Goal: Task Accomplishment & Management: Use online tool/utility

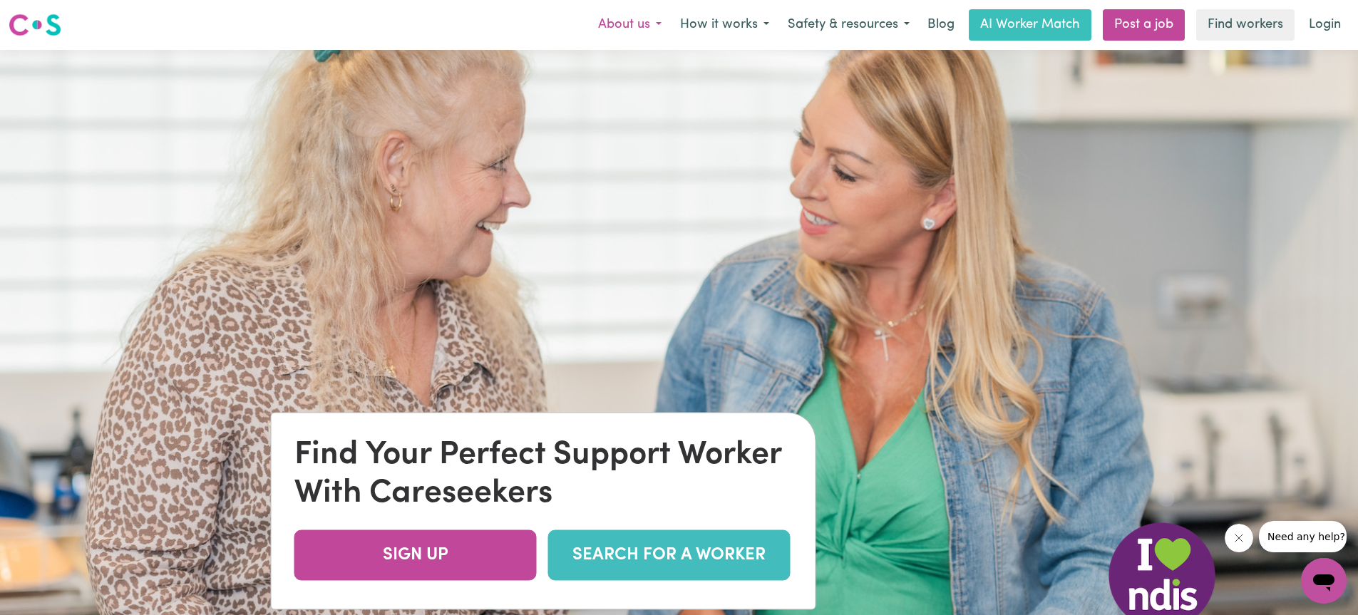
click at [646, 25] on button "About us" at bounding box center [630, 25] width 82 height 30
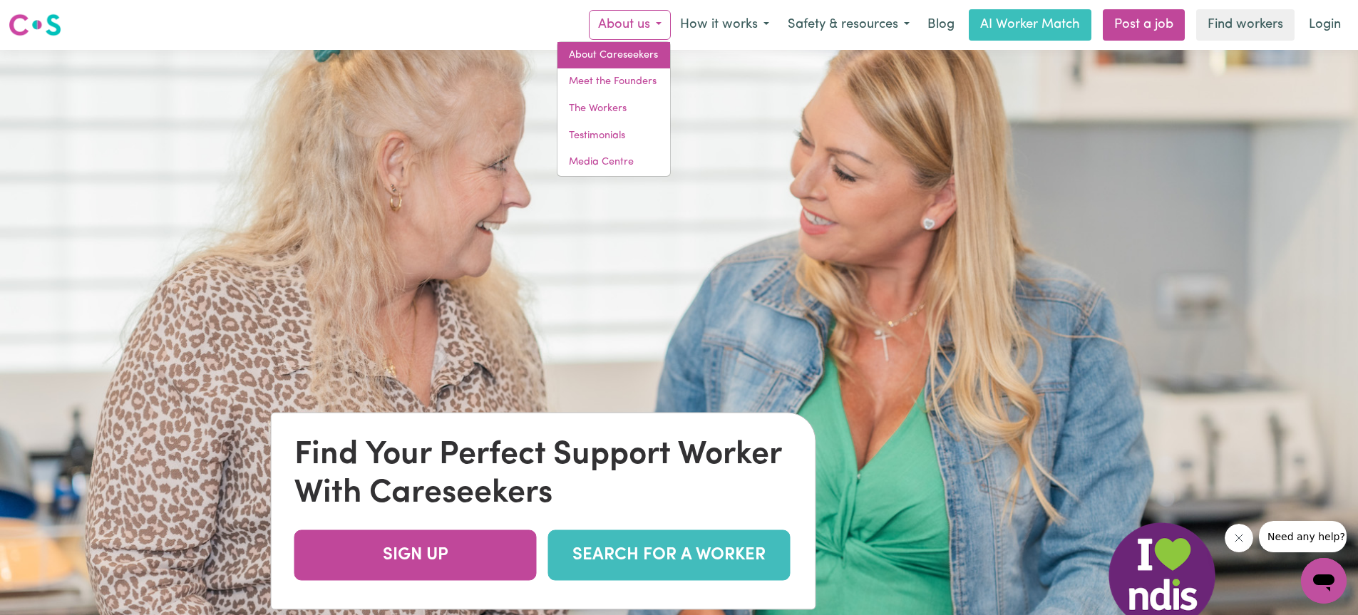
click at [608, 53] on link "About Careseekers" at bounding box center [613, 55] width 113 height 27
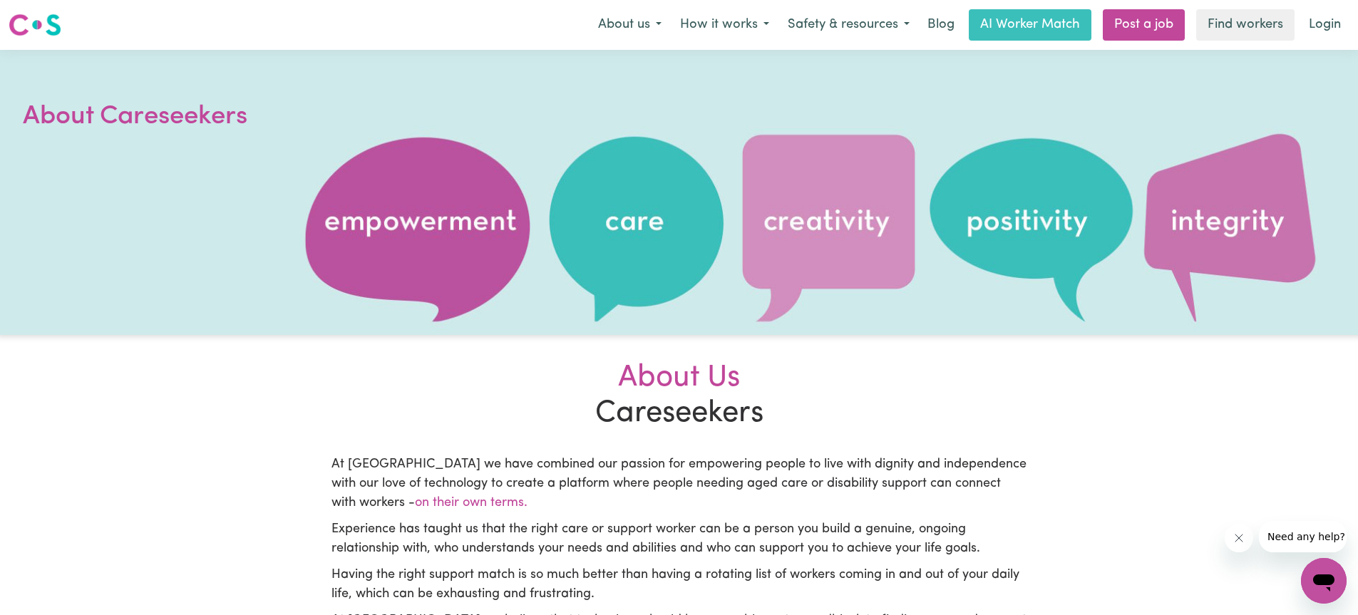
click at [471, 332] on div at bounding box center [679, 192] width 1358 height 285
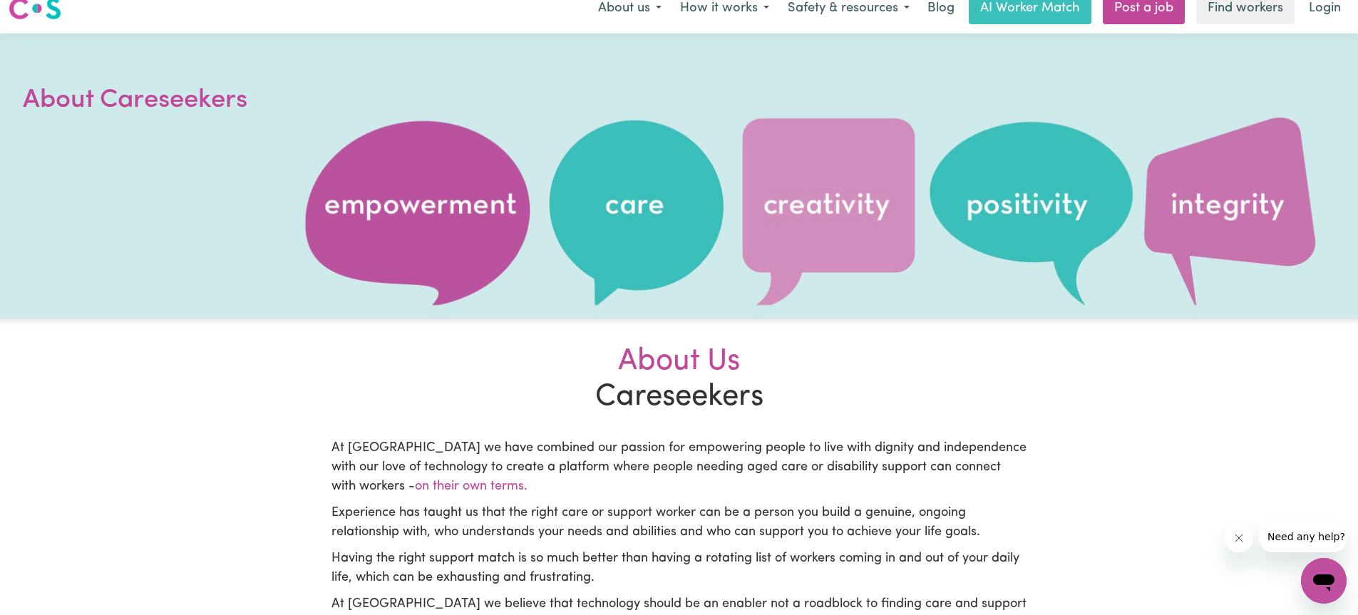
click at [471, 332] on section "About Us Careseekers At Careseekers we have combined our passion for empowering…" at bounding box center [679, 539] width 713 height 440
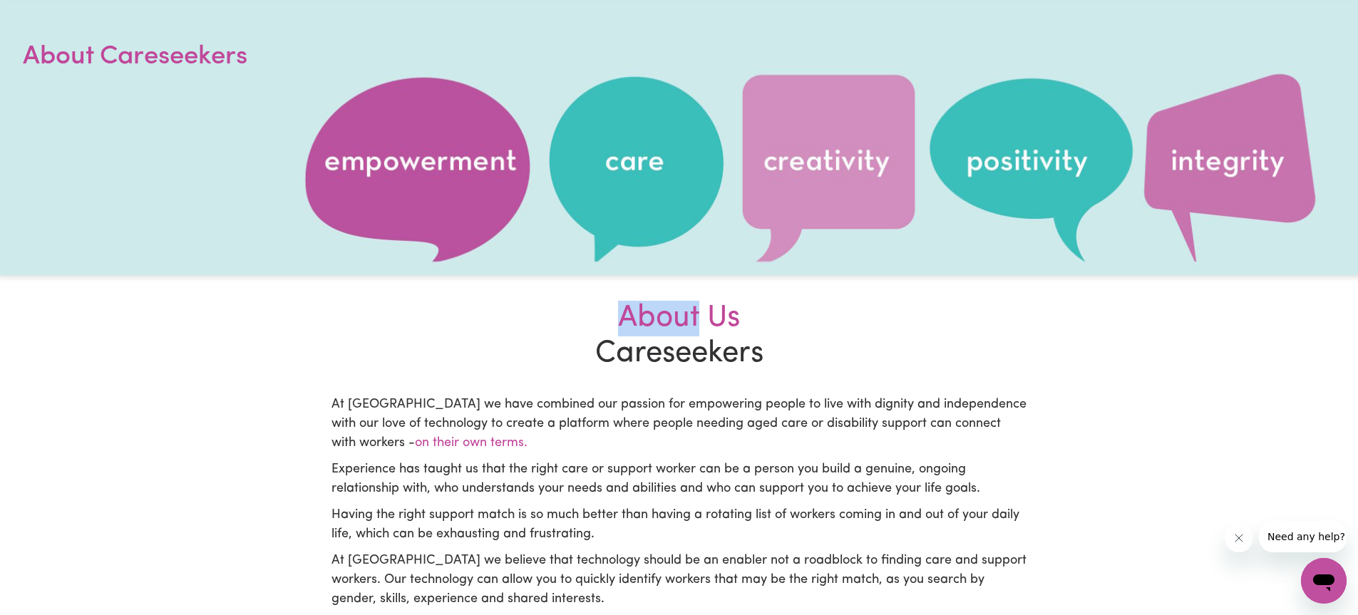
click at [471, 332] on section "About Us Careseekers At Careseekers we have combined our passion for empowering…" at bounding box center [679, 495] width 713 height 440
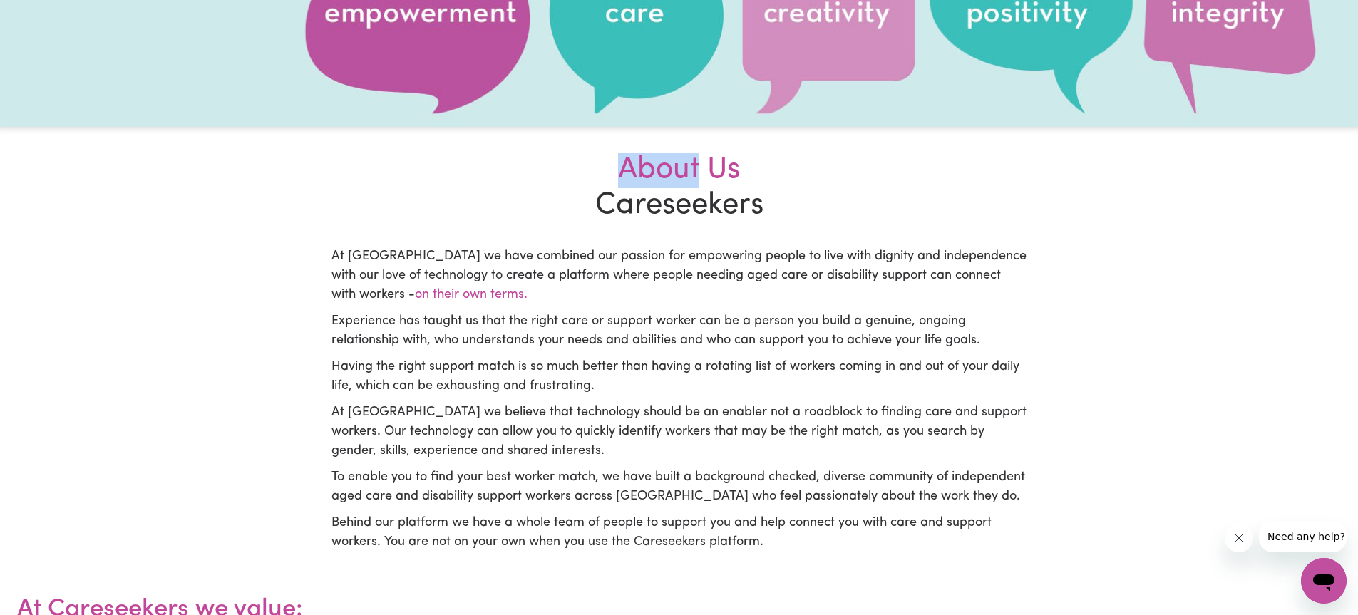
scroll to position [240, 0]
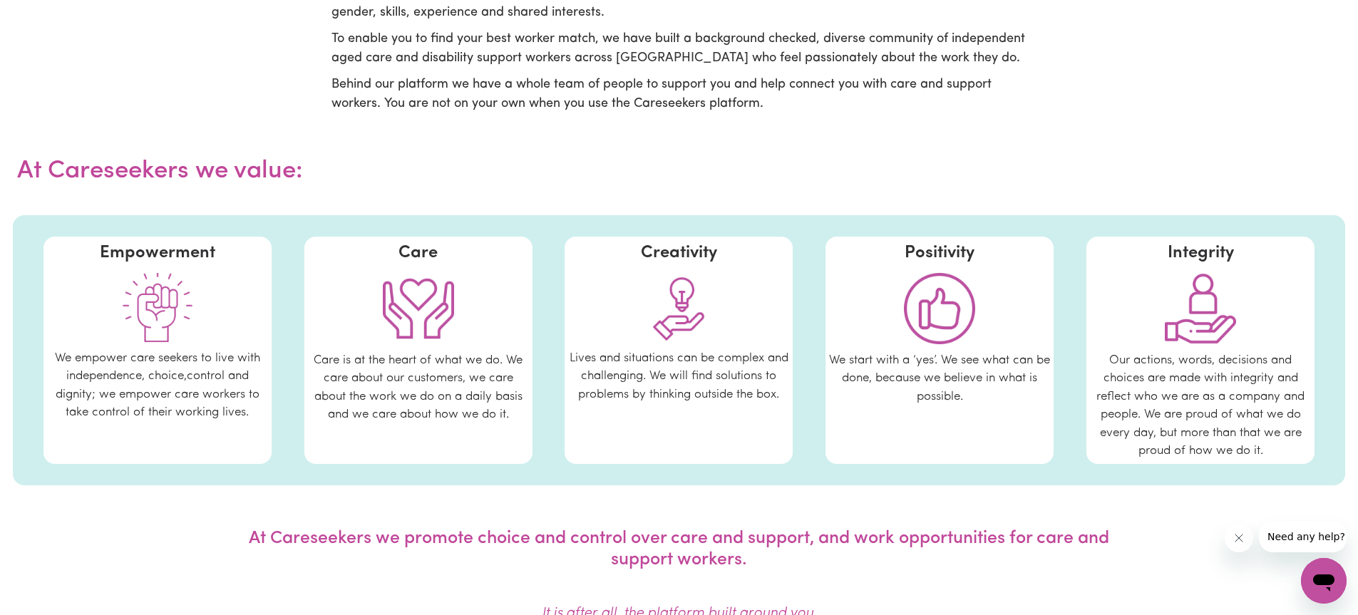
click at [471, 332] on main "About Careseekers About Us Careseekers At Careseekers we have combined our pass…" at bounding box center [679, 12] width 1358 height 1219
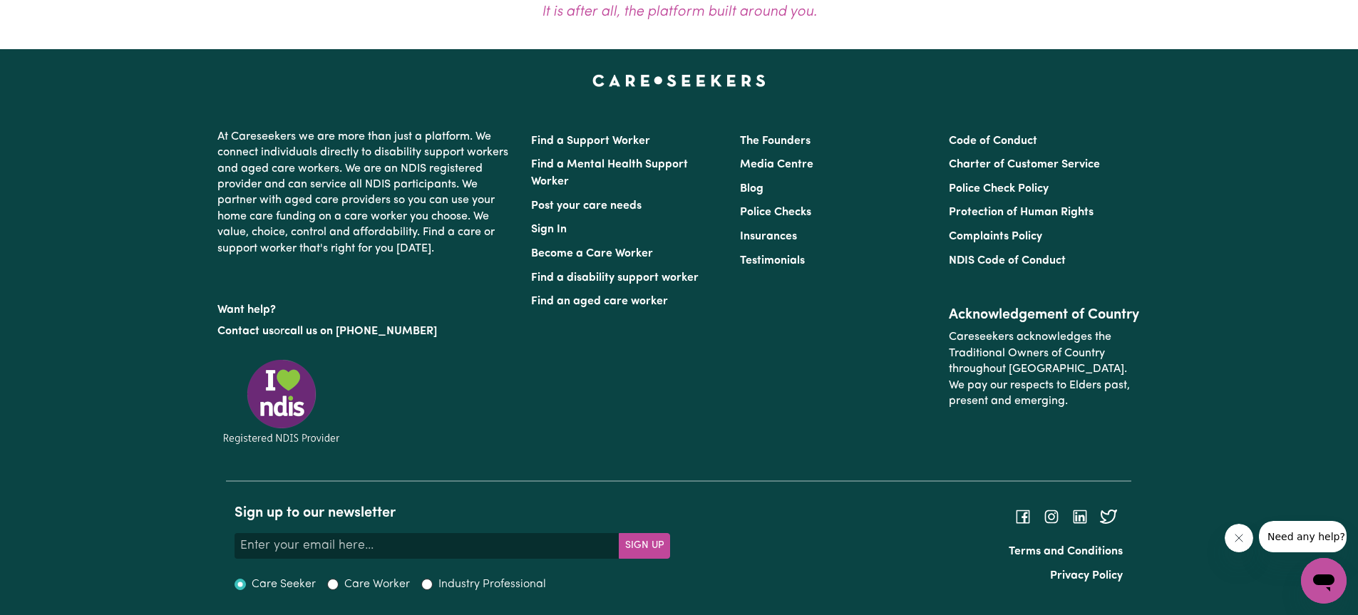
scroll to position [1250, 0]
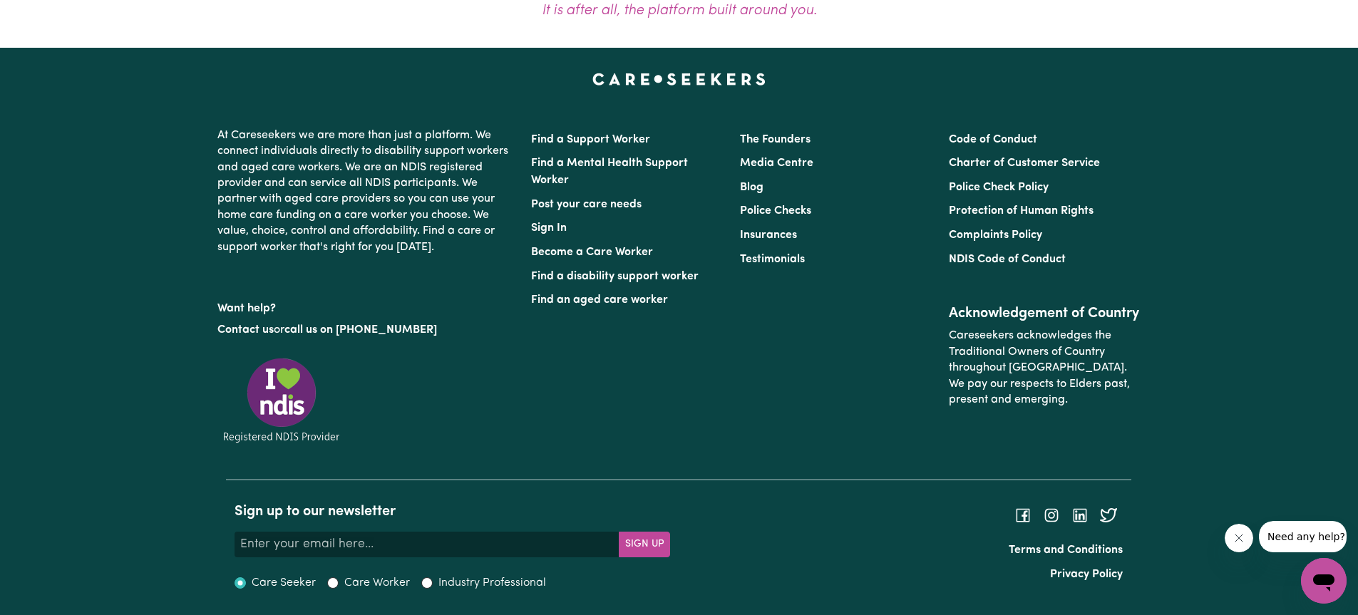
click at [471, 332] on p "Contact us or call us on 1300 765 465" at bounding box center [365, 330] width 297 height 27
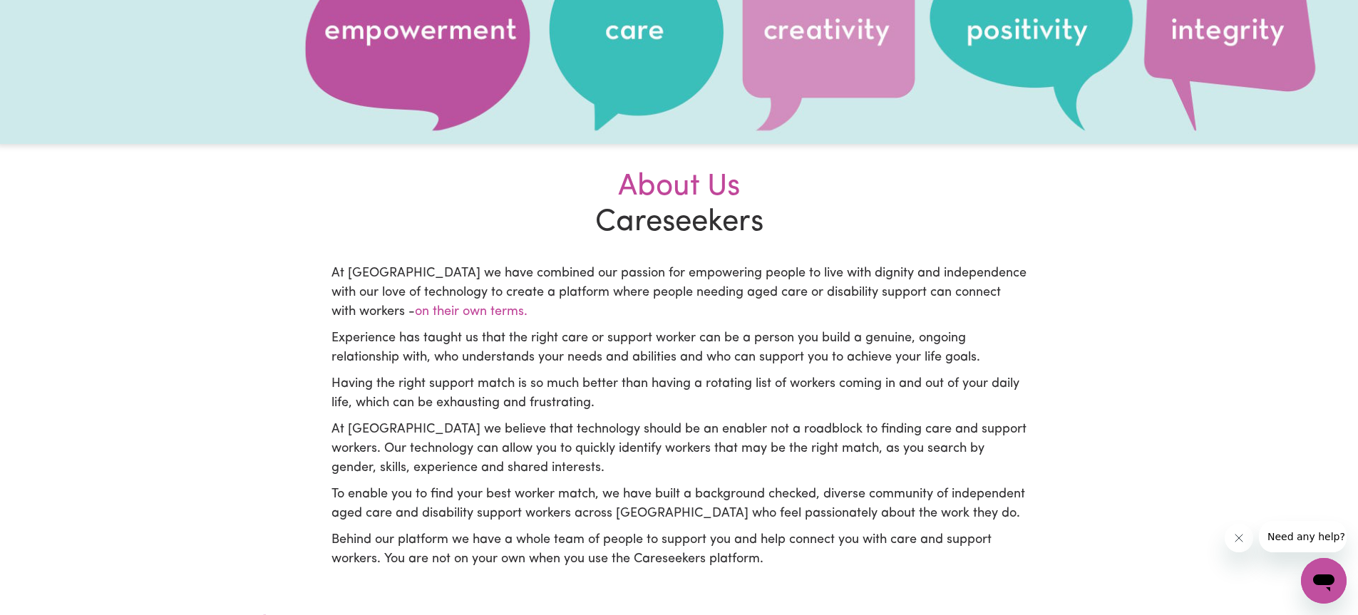
scroll to position [0, 0]
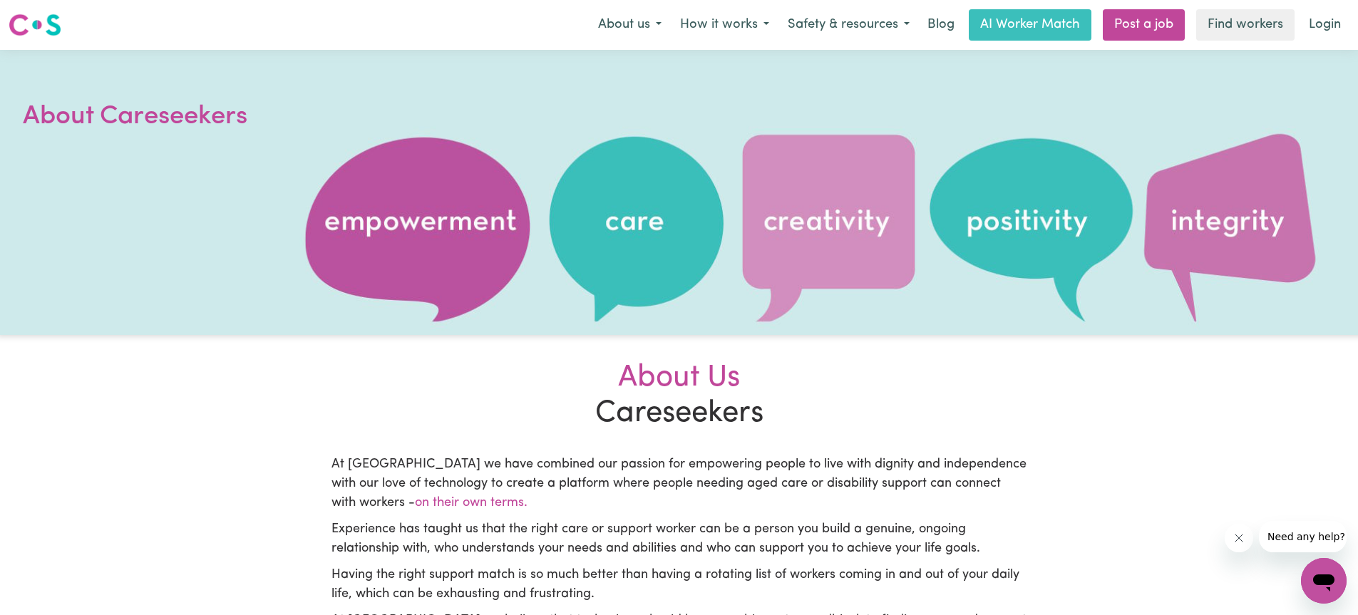
click at [471, 332] on div at bounding box center [679, 192] width 1358 height 285
click at [624, 23] on button "About us" at bounding box center [630, 25] width 82 height 30
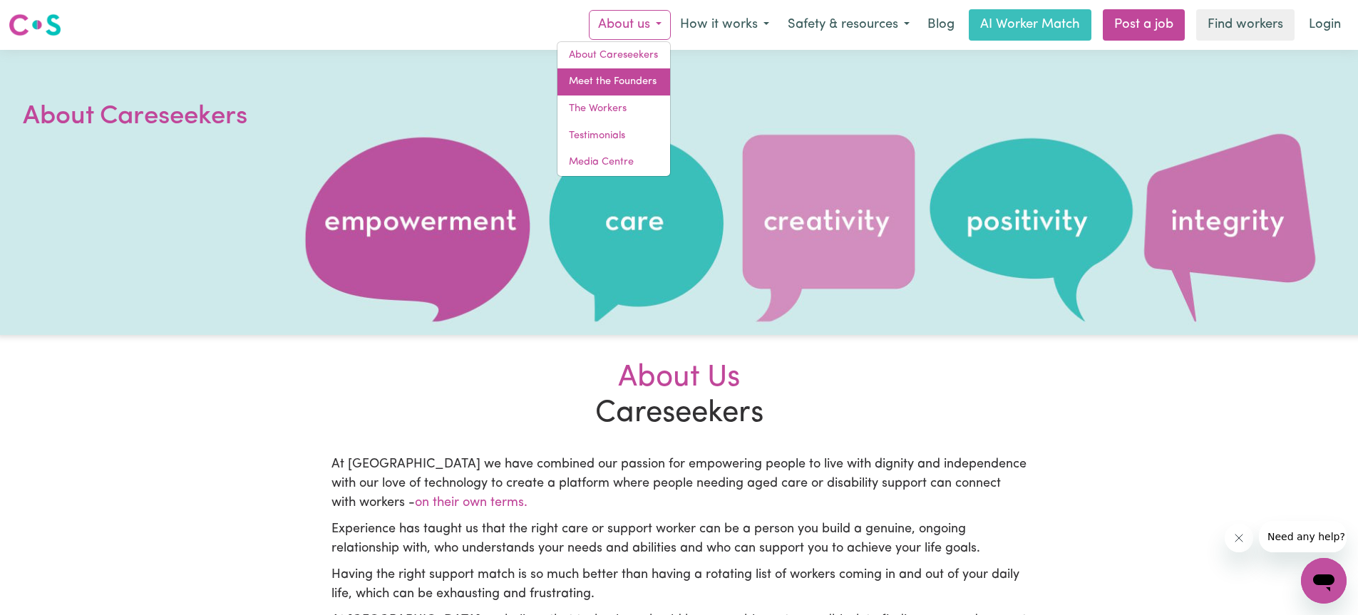
click at [585, 72] on link "Meet the Founders" at bounding box center [613, 81] width 113 height 27
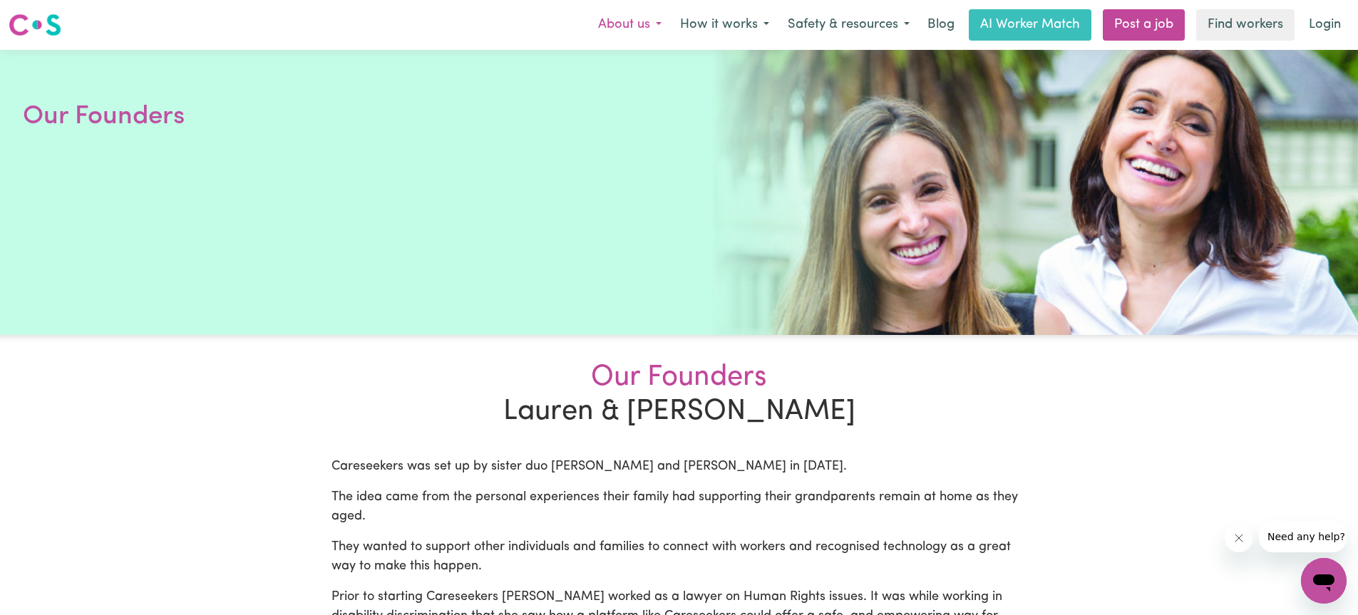
click at [614, 31] on button "About us" at bounding box center [630, 25] width 82 height 30
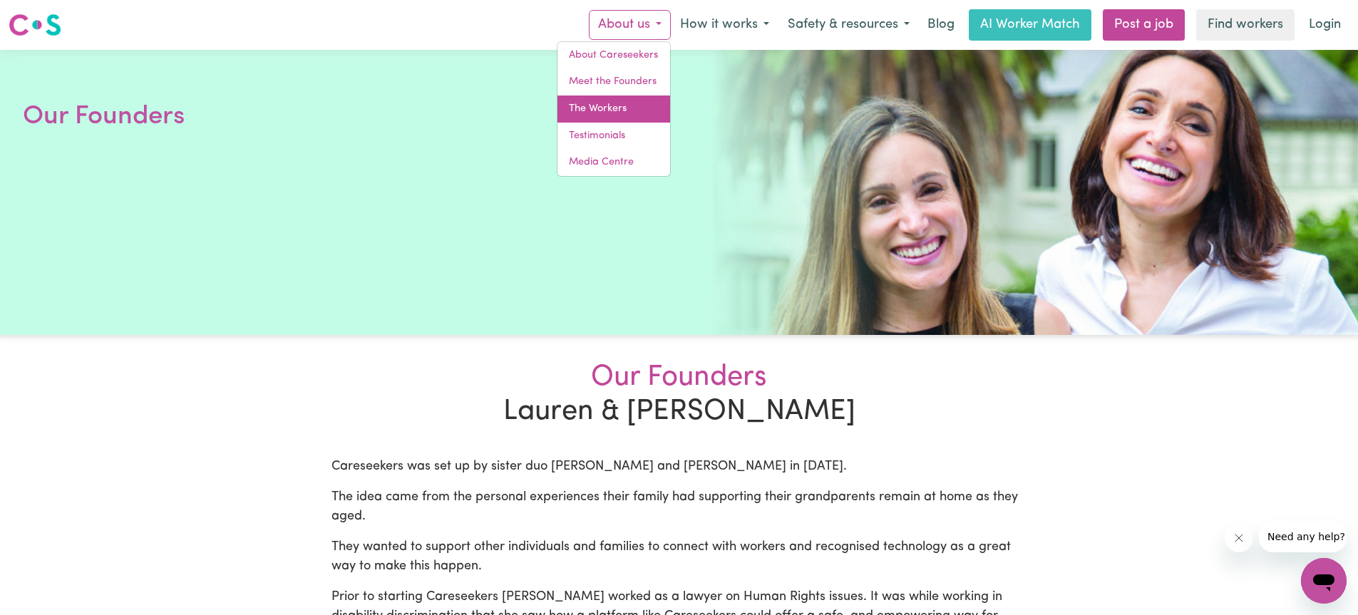
click at [622, 99] on link "The Workers" at bounding box center [613, 109] width 113 height 27
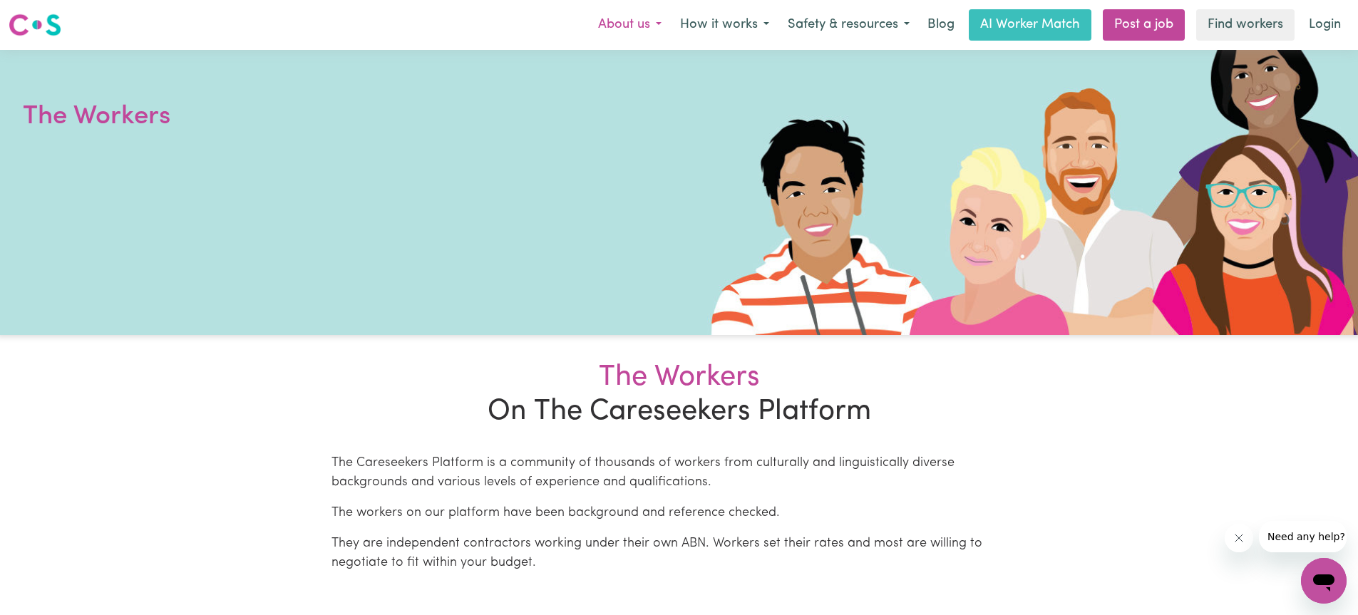
click at [644, 24] on button "About us" at bounding box center [630, 25] width 82 height 30
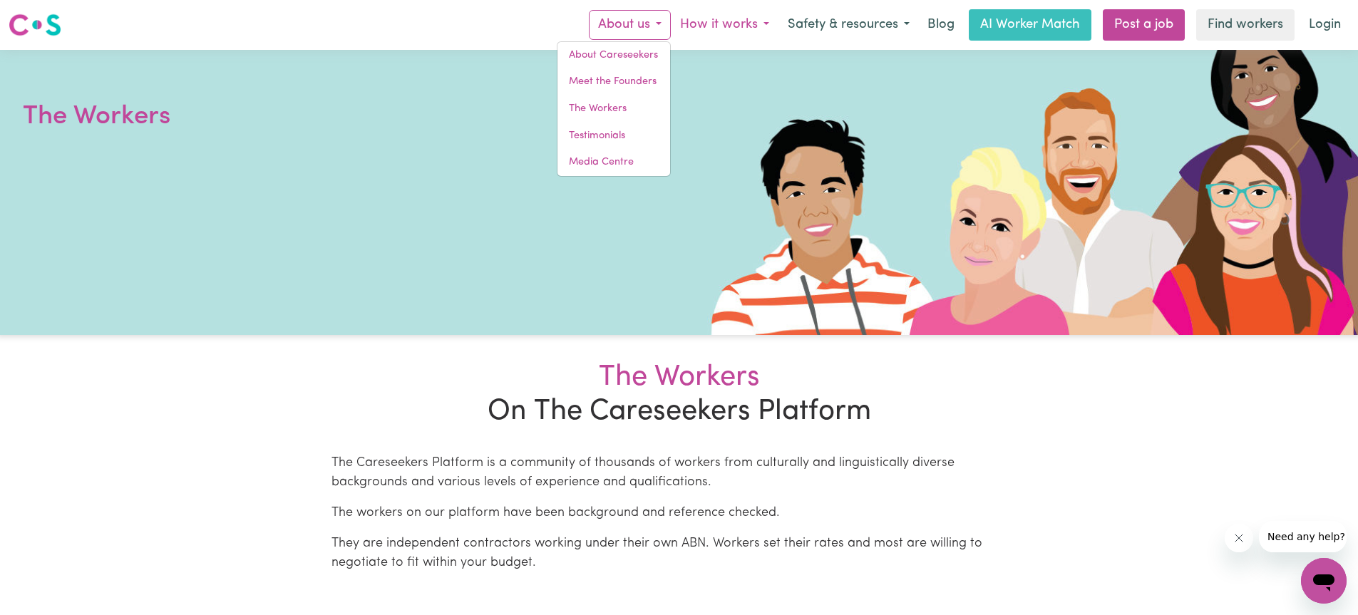
click at [707, 19] on button "How it works" at bounding box center [725, 25] width 108 height 30
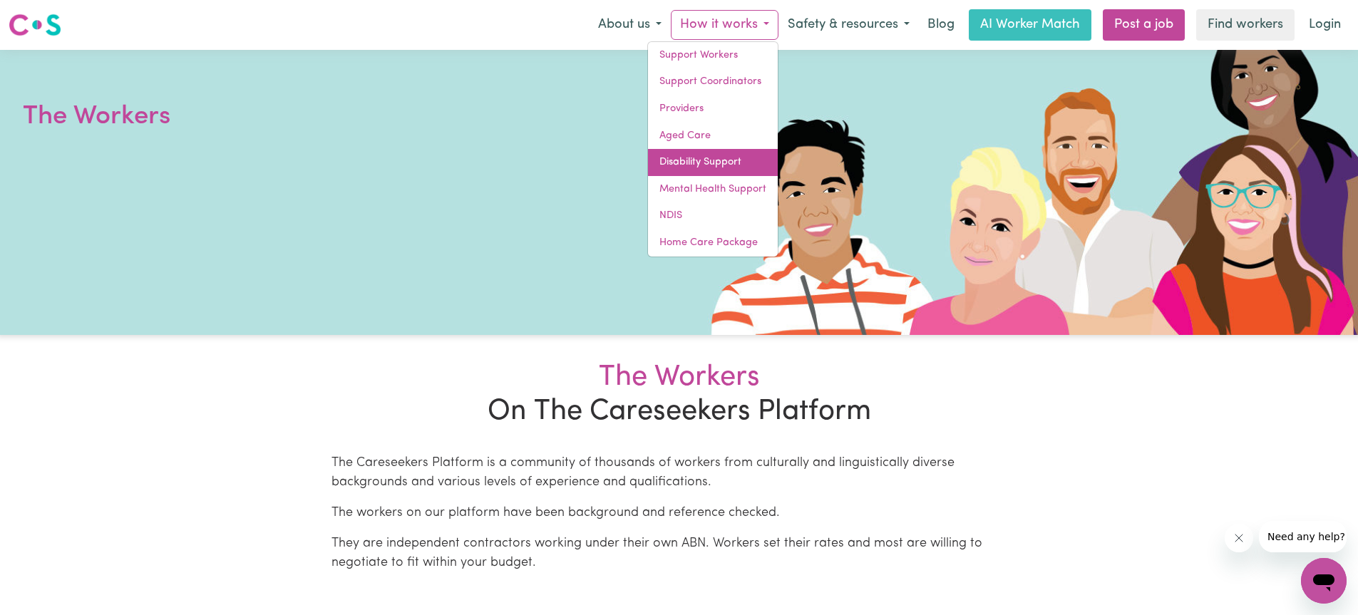
click at [694, 159] on link "Disability Support" at bounding box center [713, 162] width 130 height 27
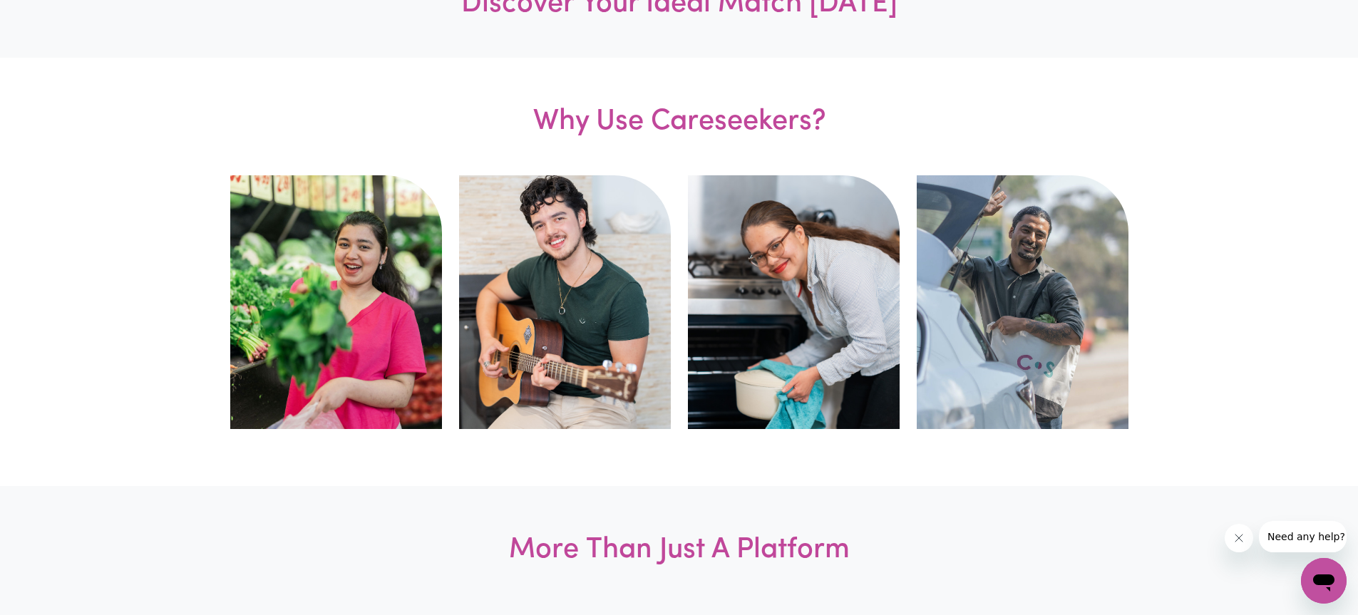
scroll to position [455, 0]
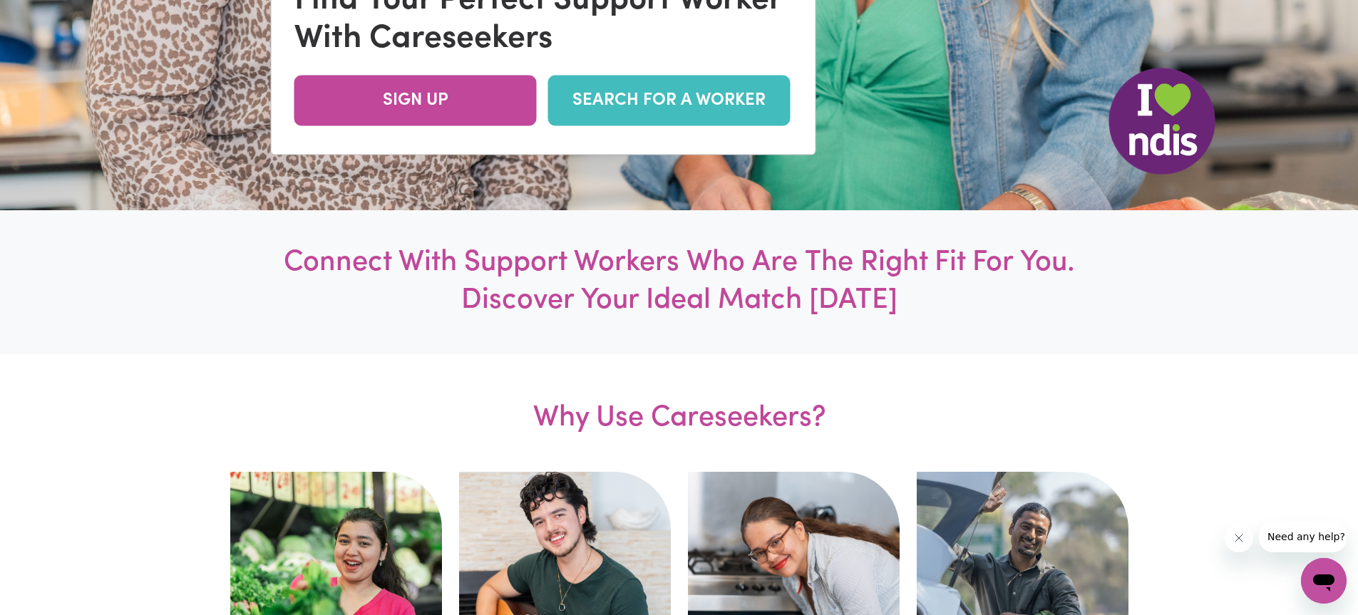
click at [503, 232] on div "Connect With Support Workers Who Are The Right Fit For You. Discover Your Ideal…" at bounding box center [679, 282] width 1358 height 144
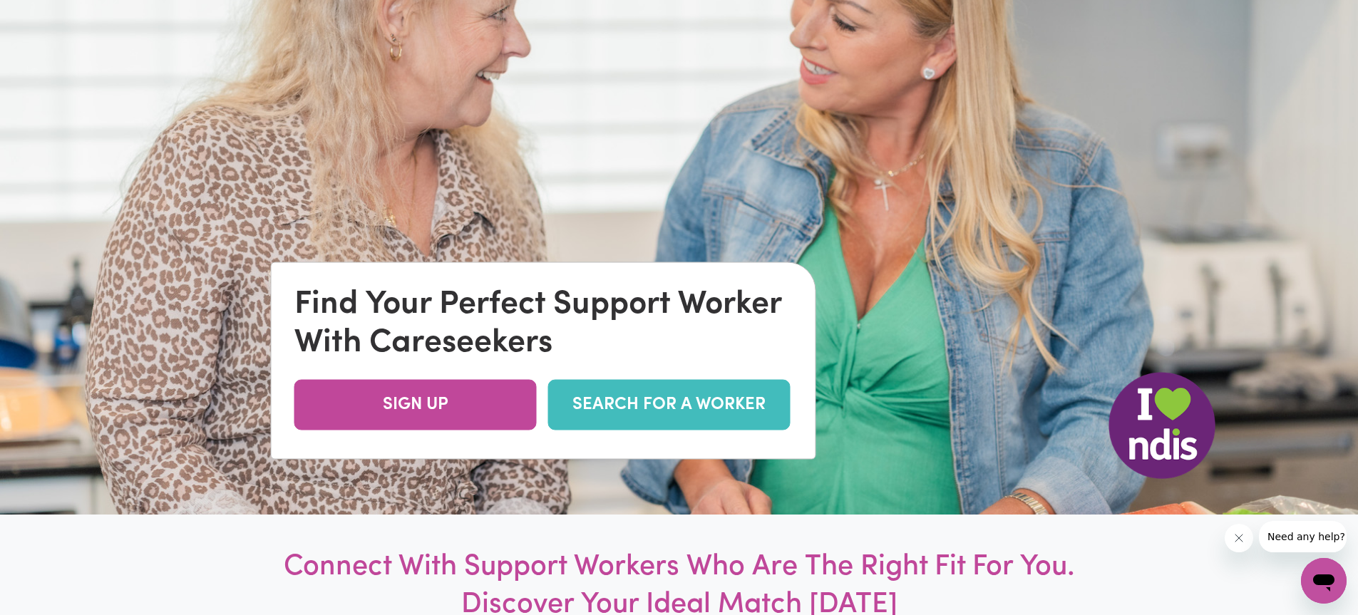
scroll to position [135, 0]
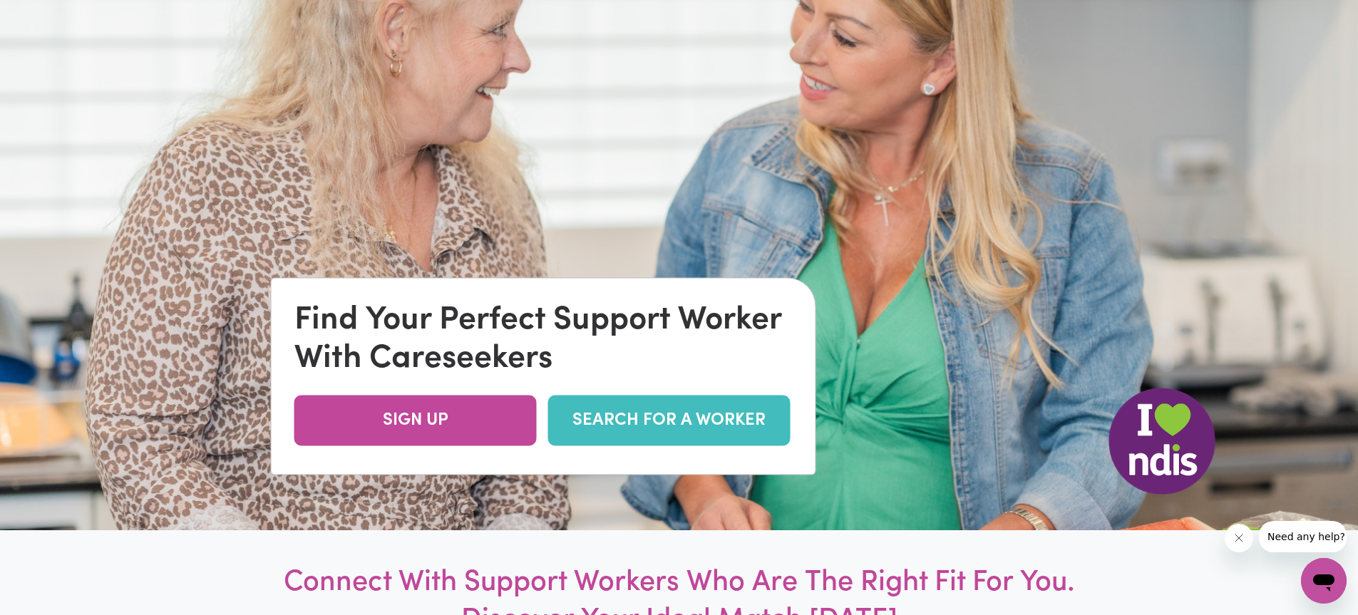
click at [786, 98] on img at bounding box center [679, 222] width 1358 height 615
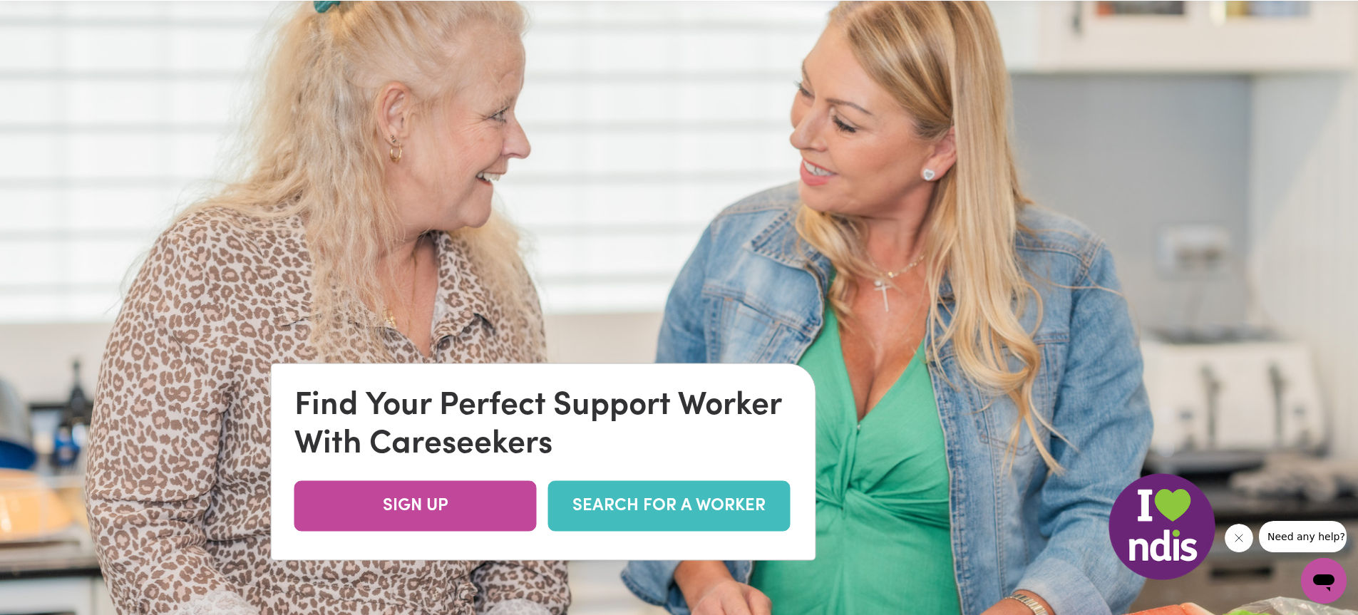
scroll to position [0, 0]
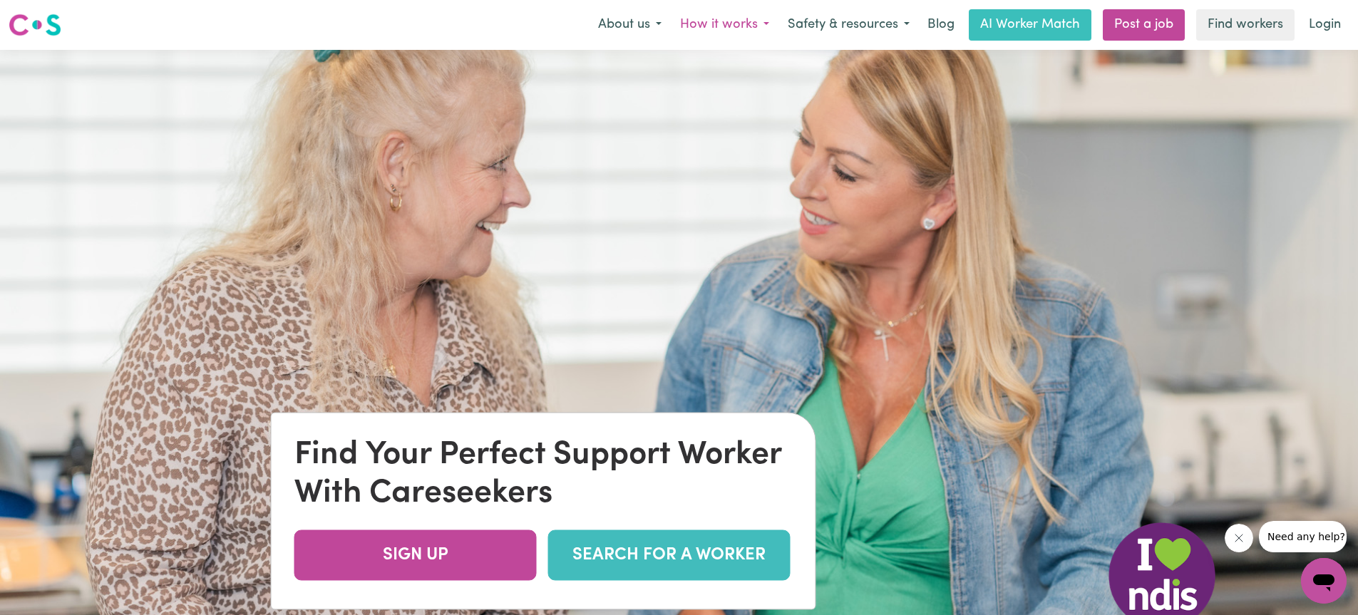
click at [739, 23] on button "How it works" at bounding box center [725, 25] width 108 height 30
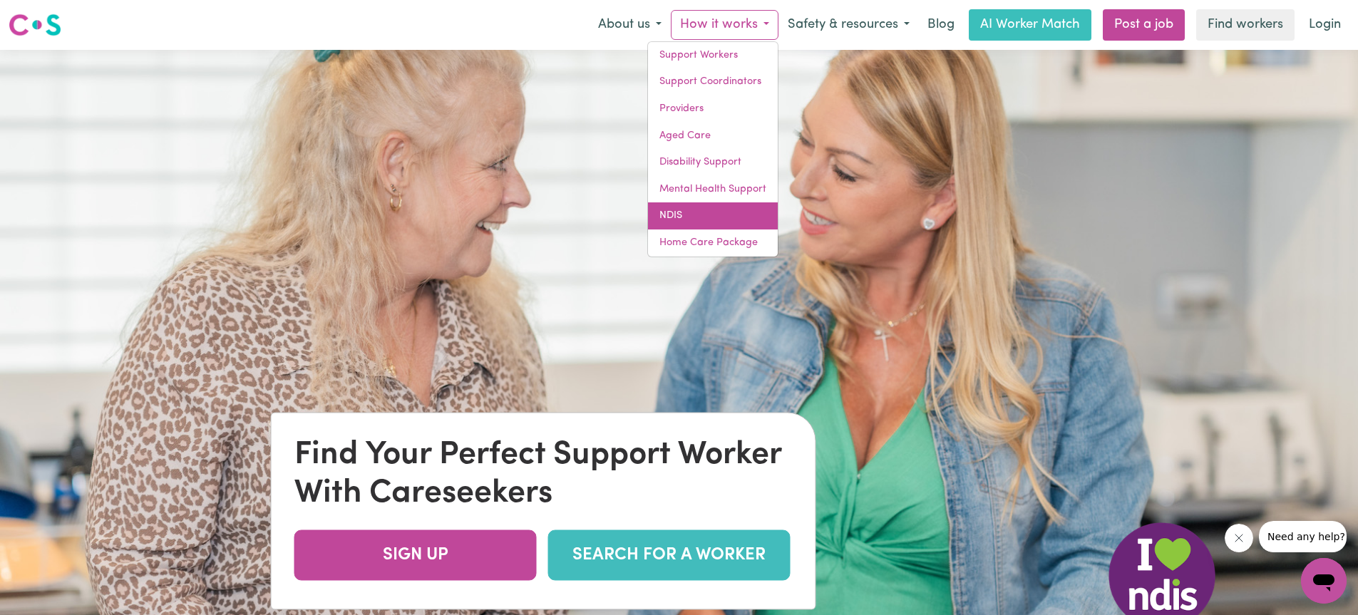
click at [684, 212] on link "NDIS" at bounding box center [713, 215] width 130 height 27
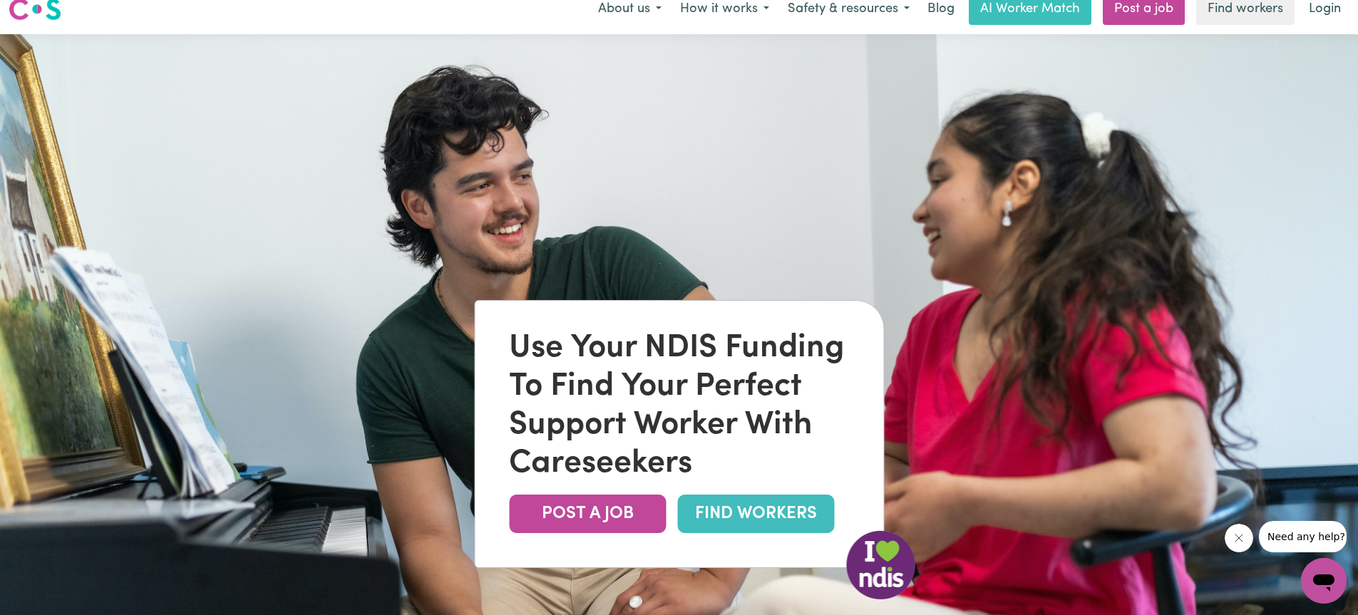
click at [336, 344] on img at bounding box center [679, 341] width 1358 height 615
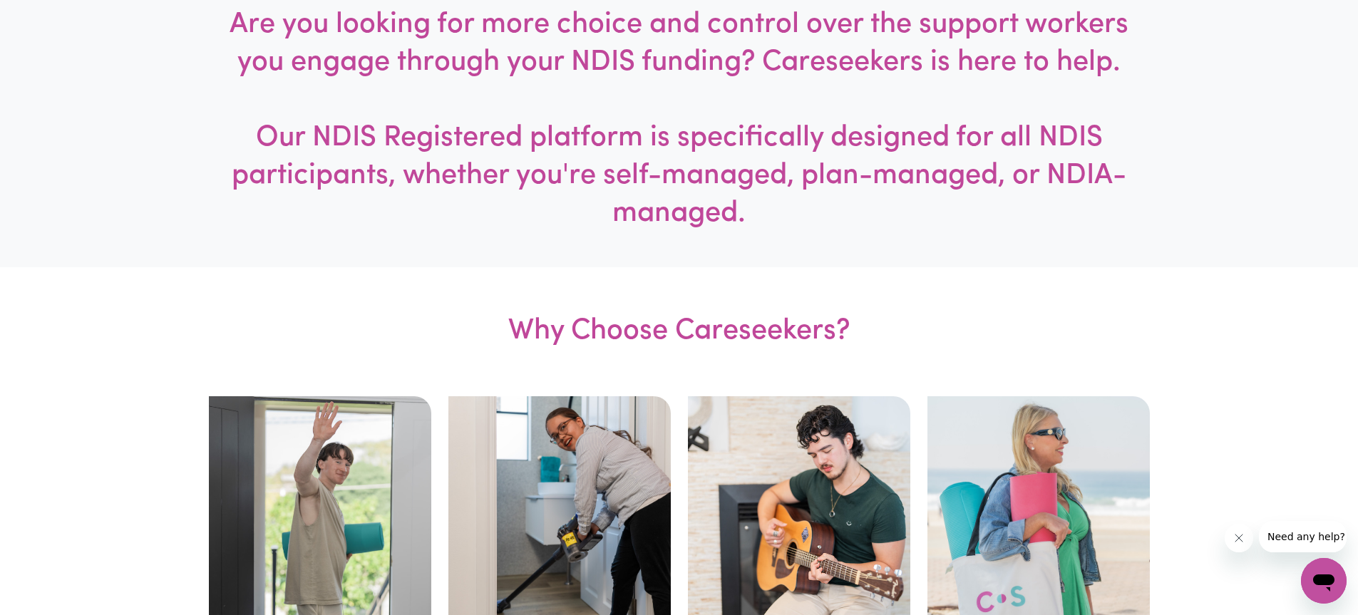
scroll to position [759, 0]
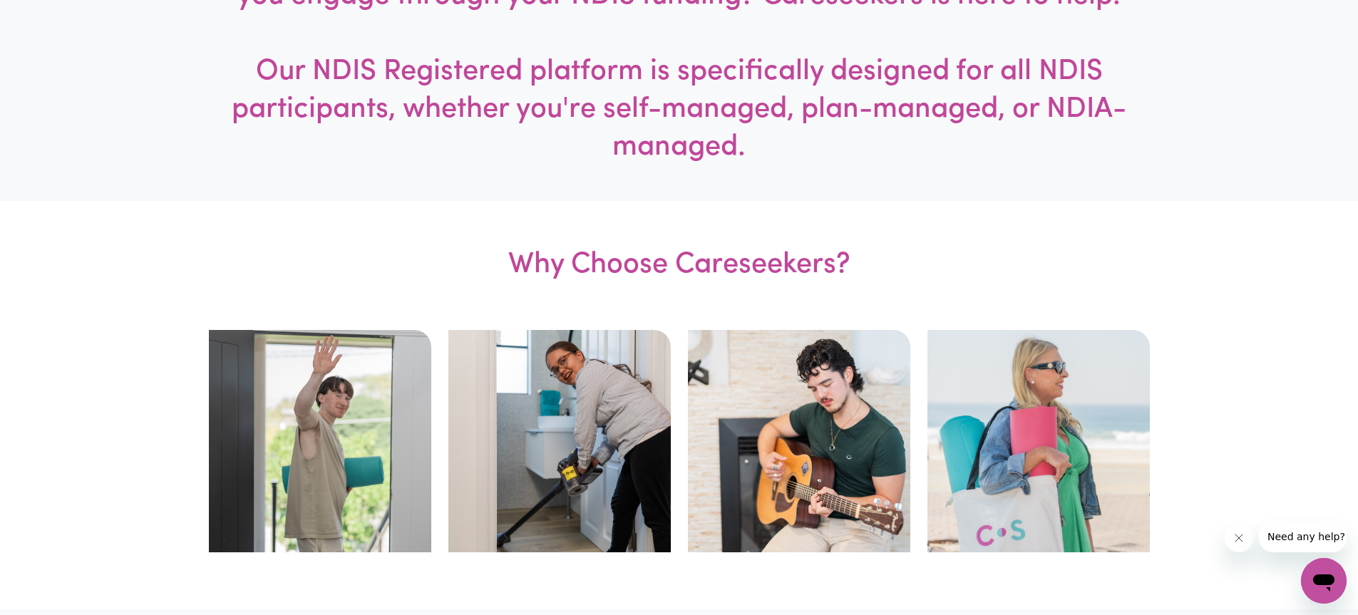
click at [281, 336] on img at bounding box center [320, 441] width 222 height 222
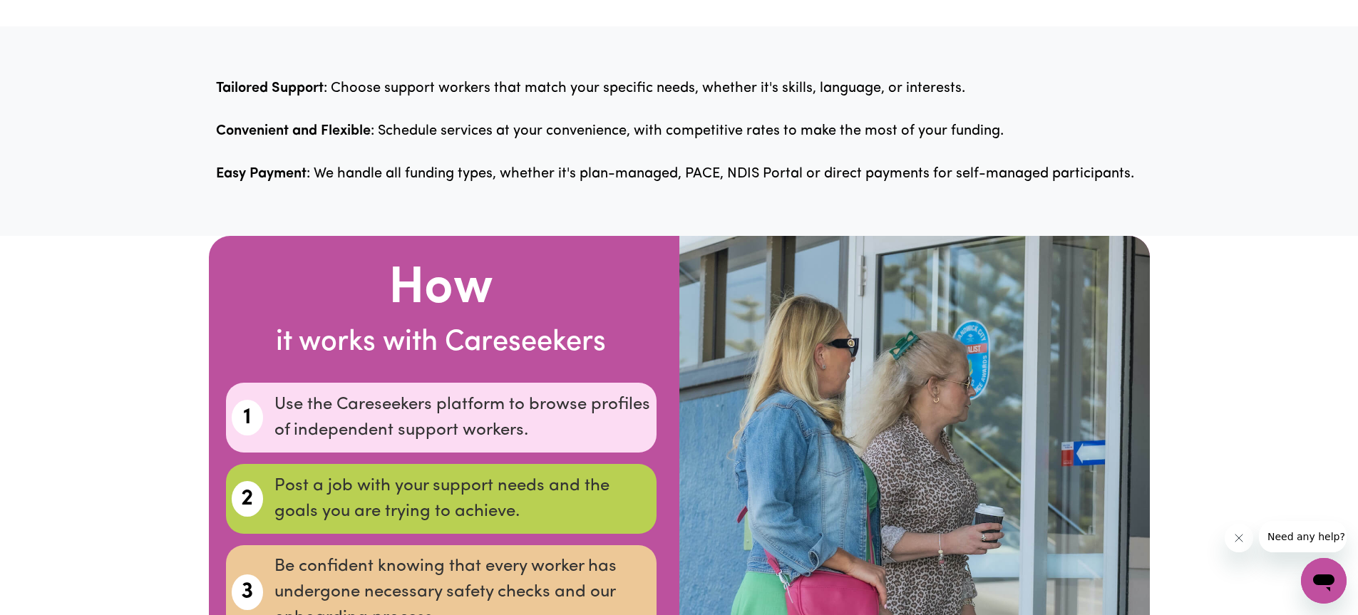
scroll to position [1346, 0]
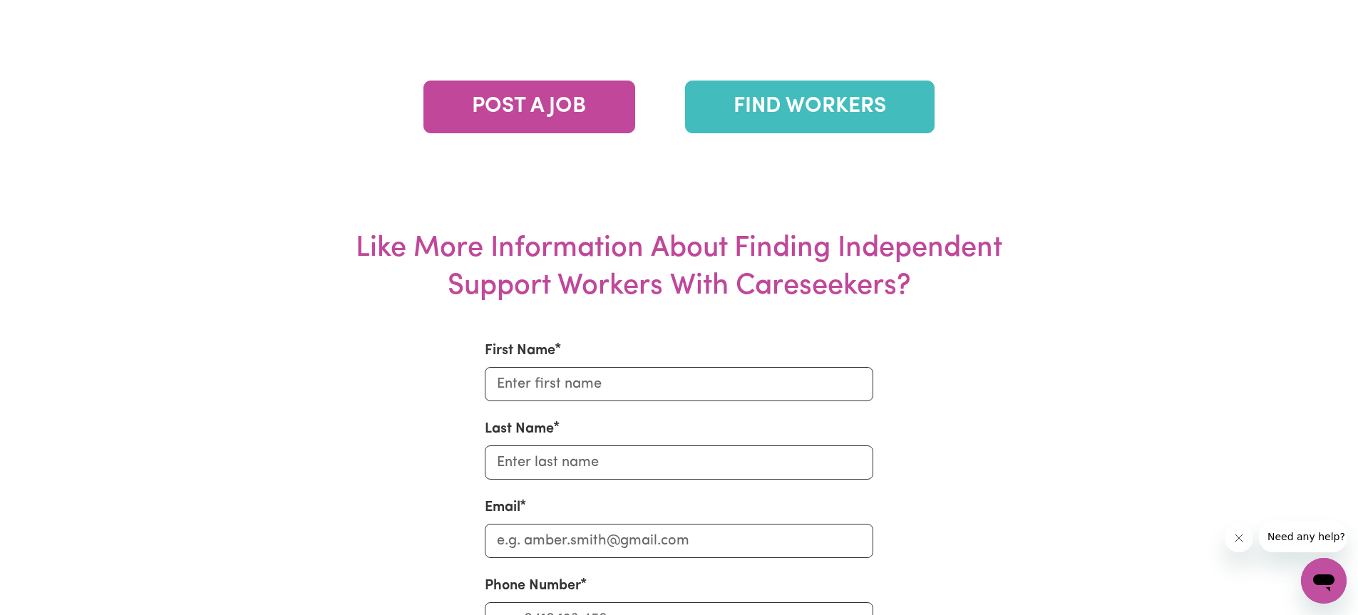
scroll to position [3324, 0]
click at [833, 83] on link "FIND WORKERS" at bounding box center [809, 106] width 249 height 53
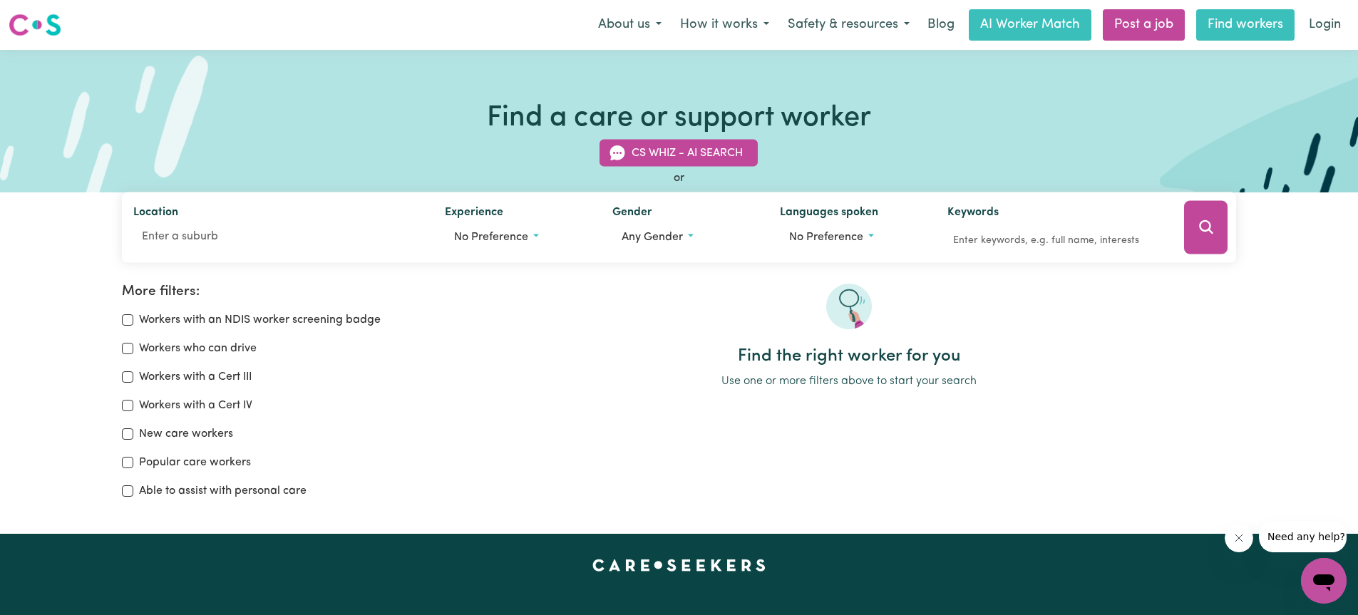
click at [1213, 15] on link "Find workers" at bounding box center [1245, 24] width 98 height 31
click at [1216, 31] on link "Find workers" at bounding box center [1245, 24] width 98 height 31
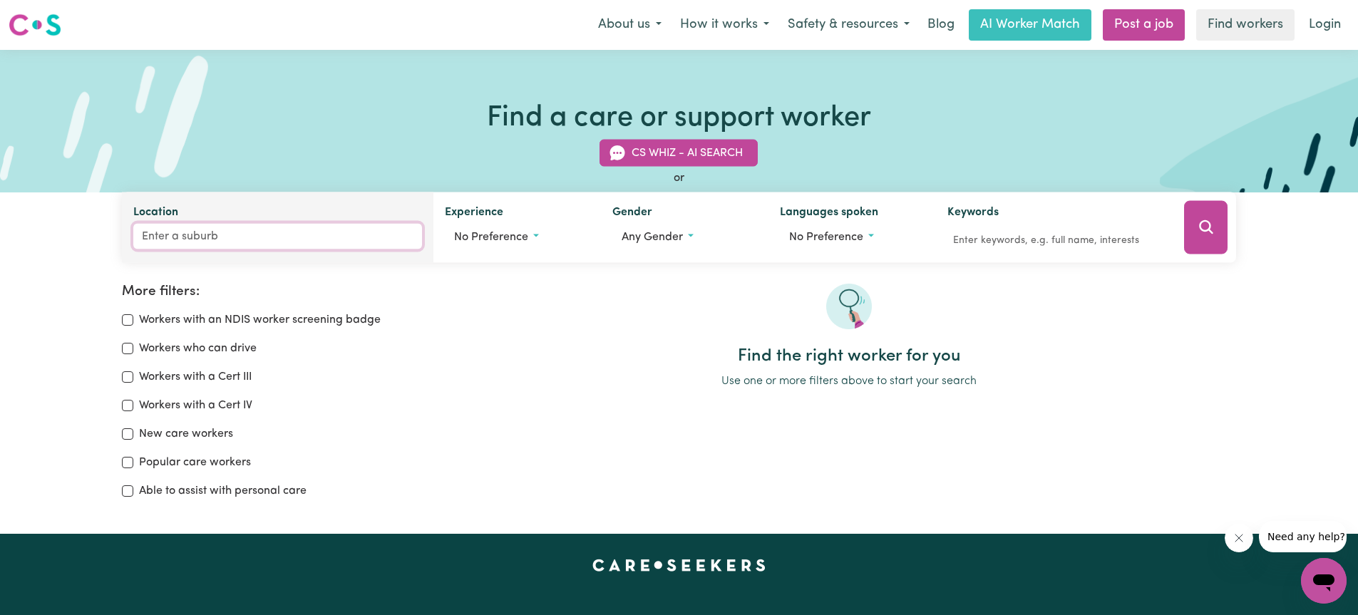
click at [186, 242] on input "Location" at bounding box center [277, 237] width 289 height 26
type input "vill"
type input "villAWOOD, [GEOGRAPHIC_DATA], 2163"
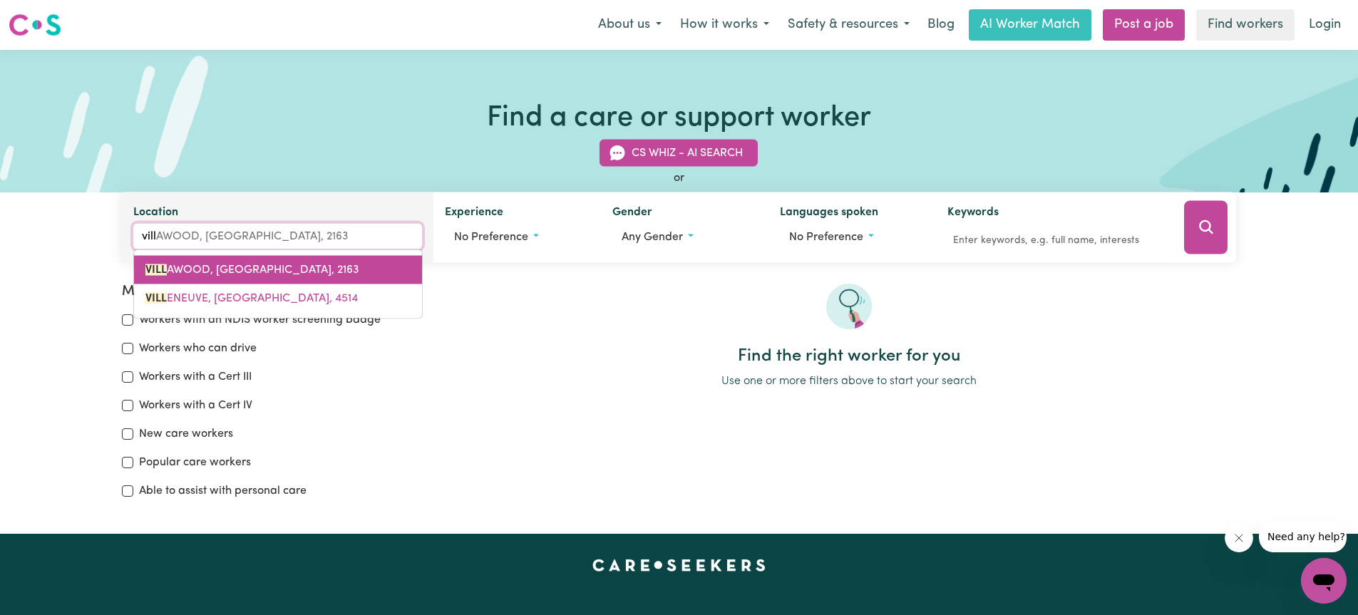
click at [202, 267] on span "VILL AWOOD, [GEOGRAPHIC_DATA], 2163" at bounding box center [252, 269] width 214 height 11
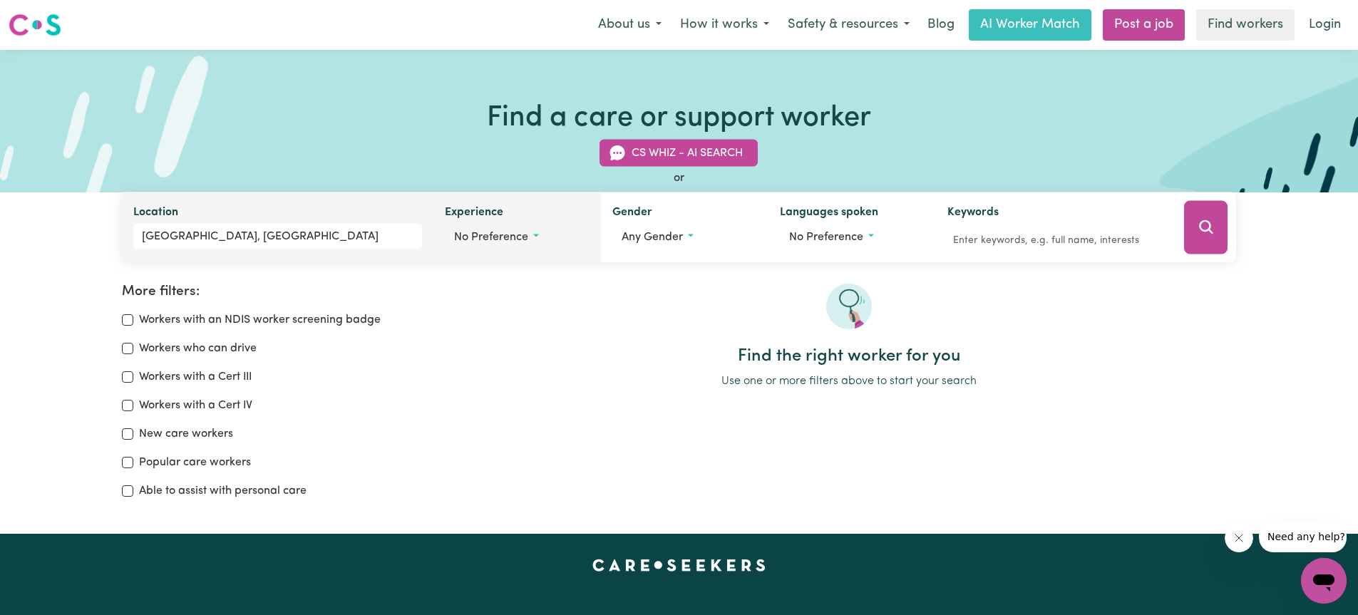
click at [505, 232] on span "No preference" at bounding box center [491, 237] width 74 height 11
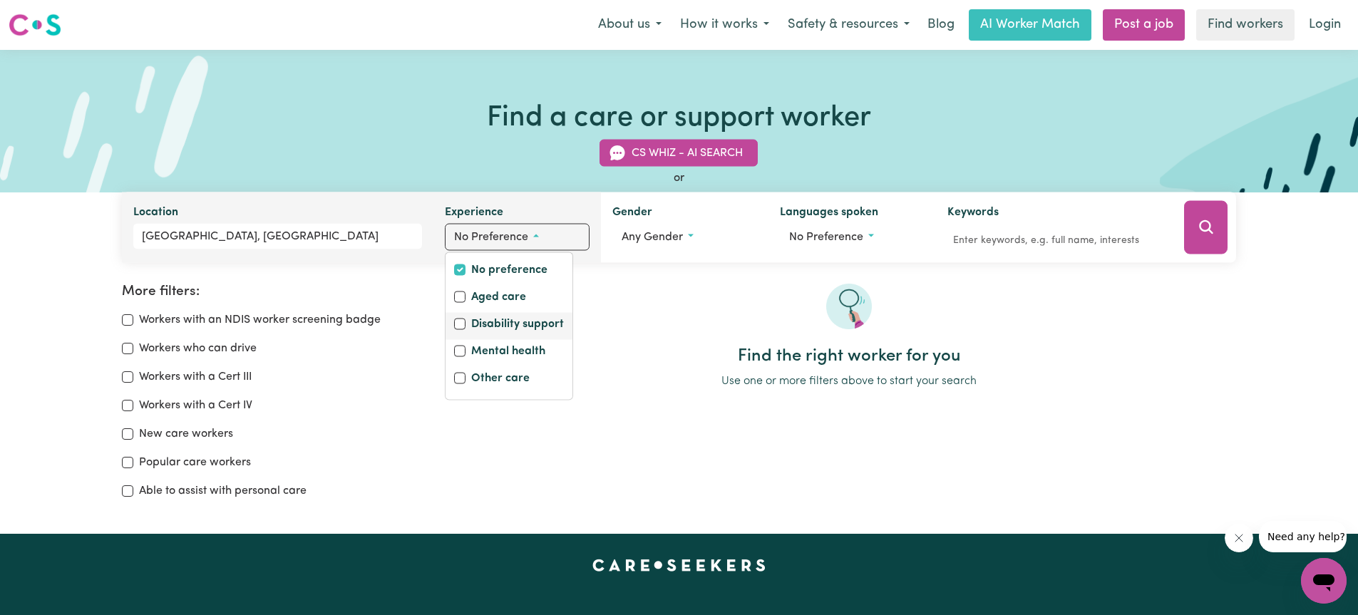
click at [485, 324] on label "Disability support" at bounding box center [517, 326] width 93 height 20
click at [465, 324] on input "Disability support" at bounding box center [459, 324] width 11 height 11
checkbox input "true"
checkbox input "false"
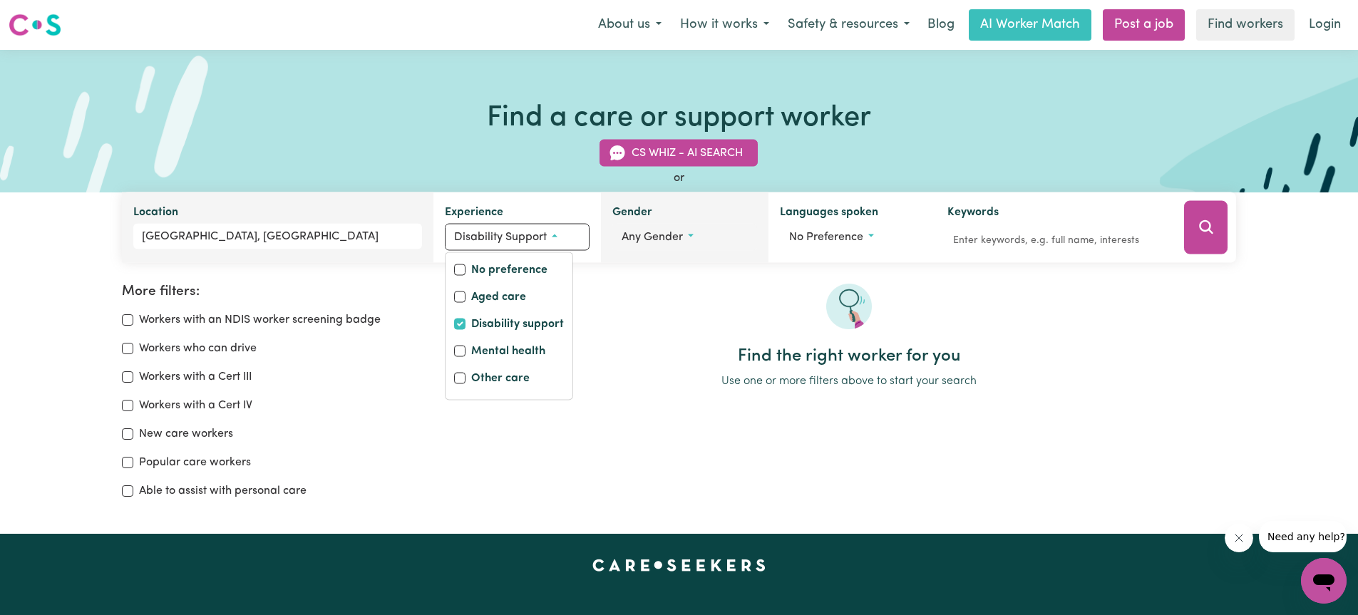
click at [699, 229] on button "Any gender" at bounding box center [684, 237] width 145 height 27
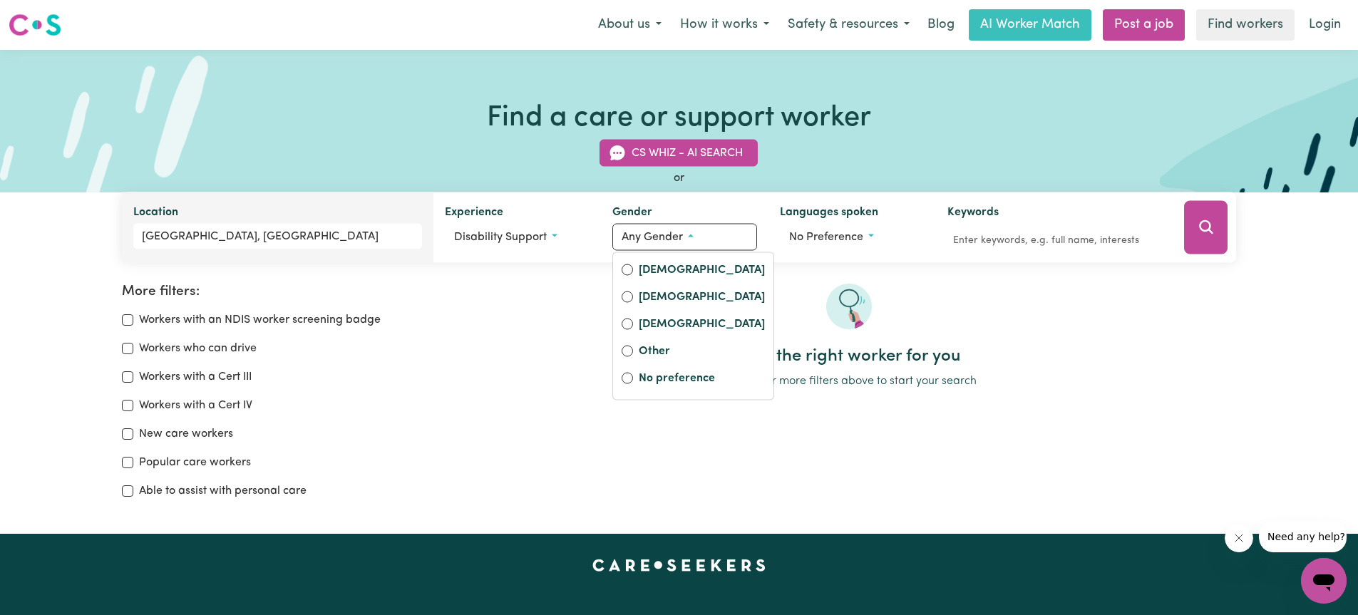
click at [487, 458] on div "Find the right worker for you Use one or more filters above to start your search" at bounding box center [849, 397] width 792 height 227
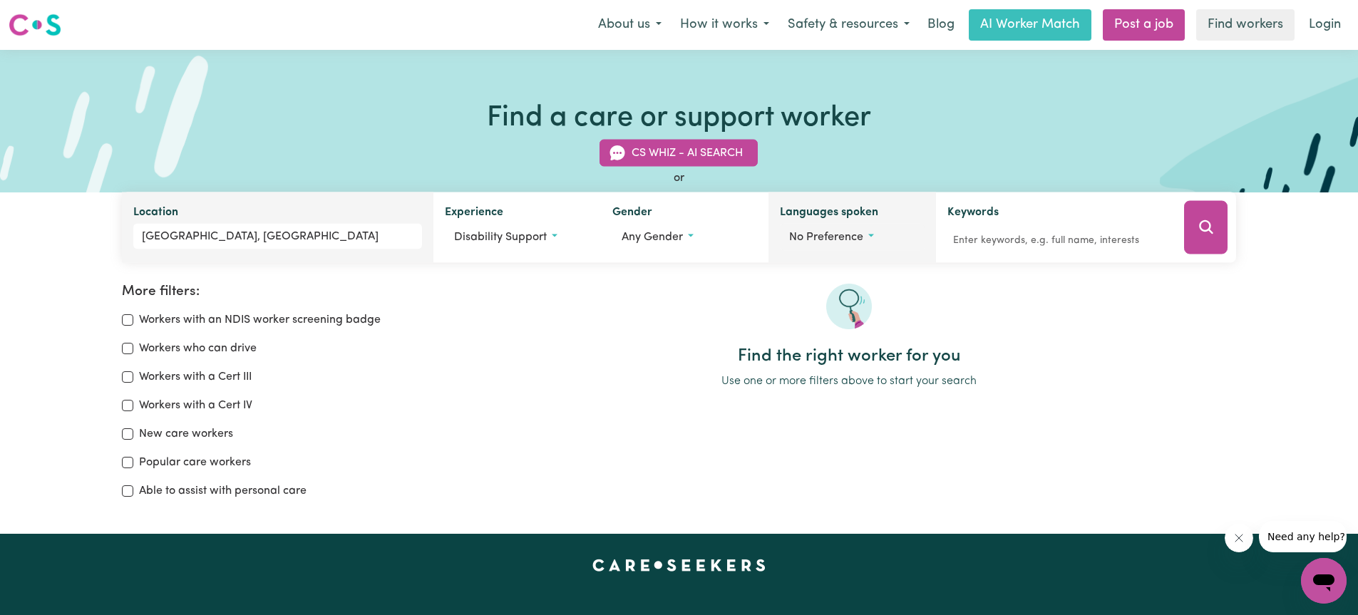
click at [848, 225] on button "No preference" at bounding box center [852, 237] width 145 height 27
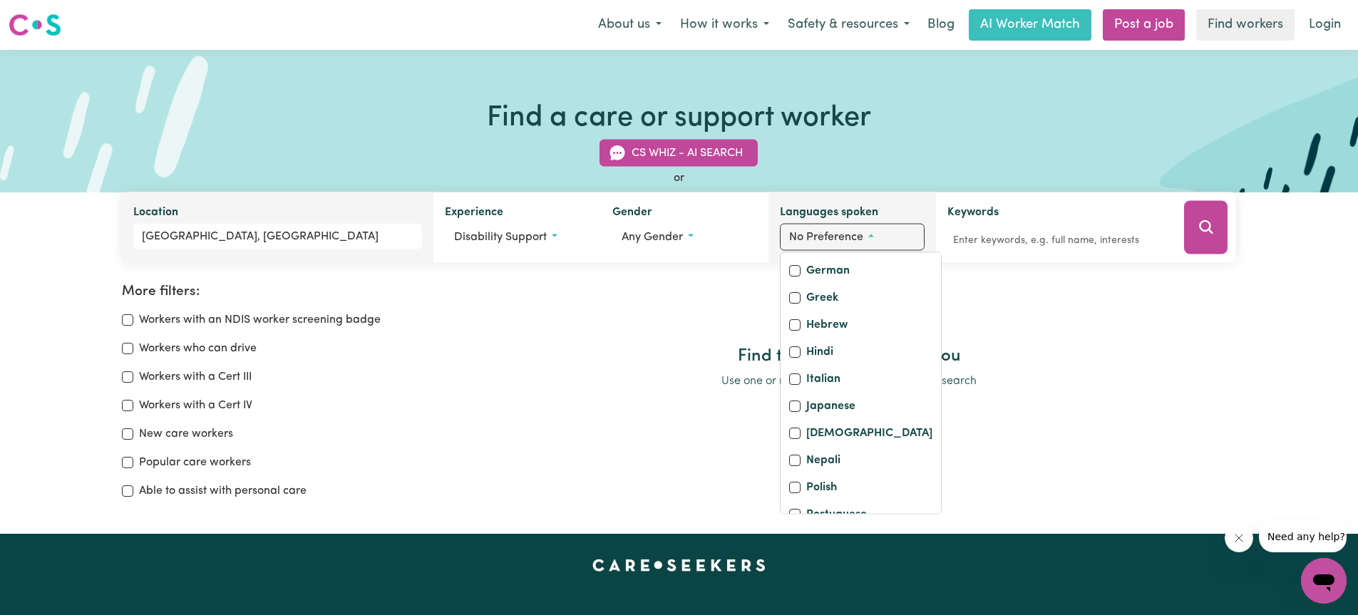
scroll to position [94, 0]
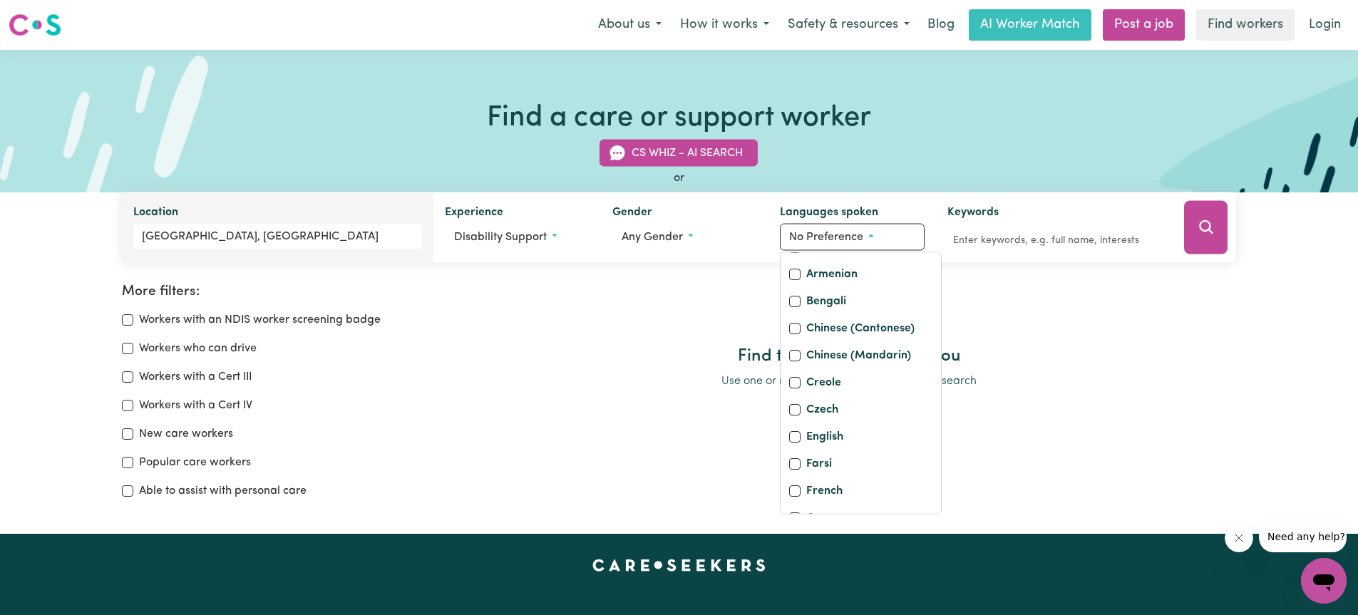
click at [1271, 425] on div "More filters: Workers with an NDIS worker screening badge Workers who can drive…" at bounding box center [679, 397] width 1358 height 227
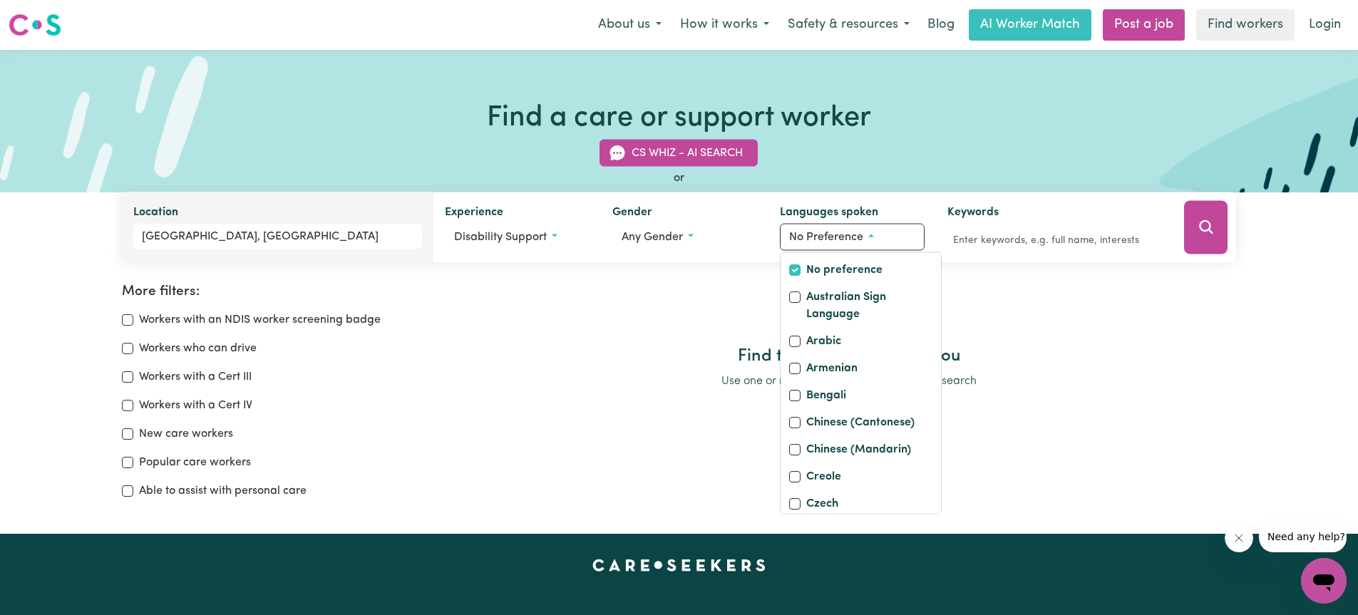
click at [479, 358] on h2 "Find the right worker for you" at bounding box center [848, 356] width 775 height 21
click at [1012, 381] on p "Use one or more filters above to start your search" at bounding box center [848, 381] width 775 height 17
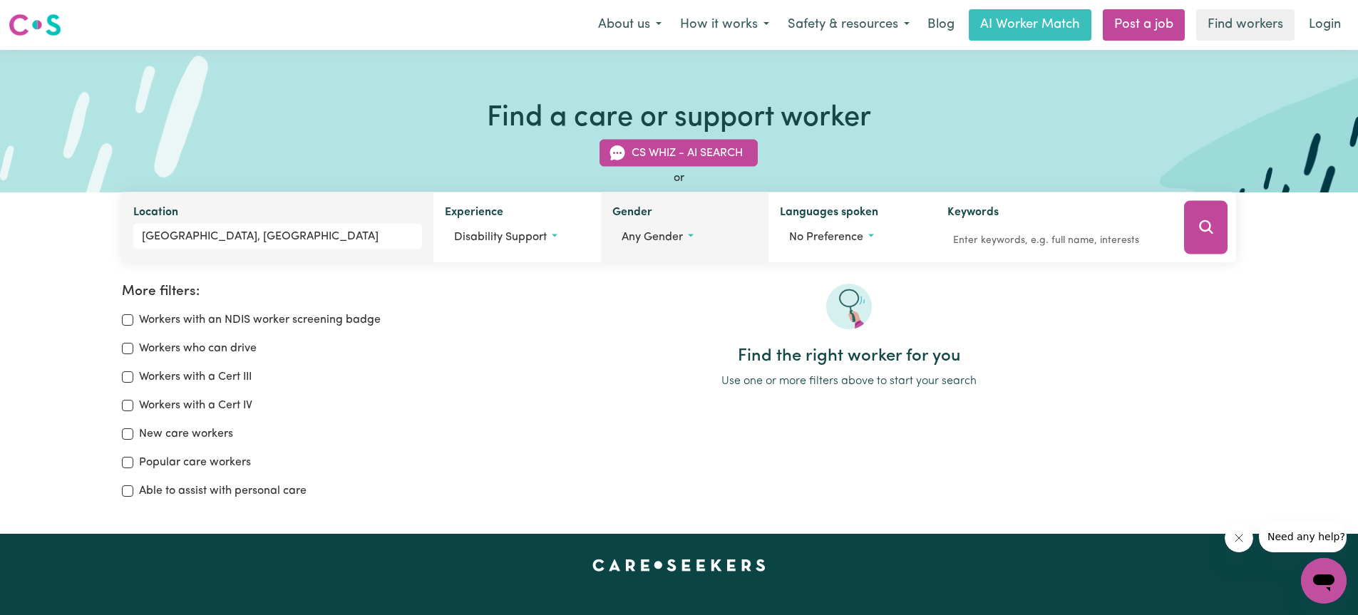
click at [649, 240] on span "Any gender" at bounding box center [652, 237] width 61 height 11
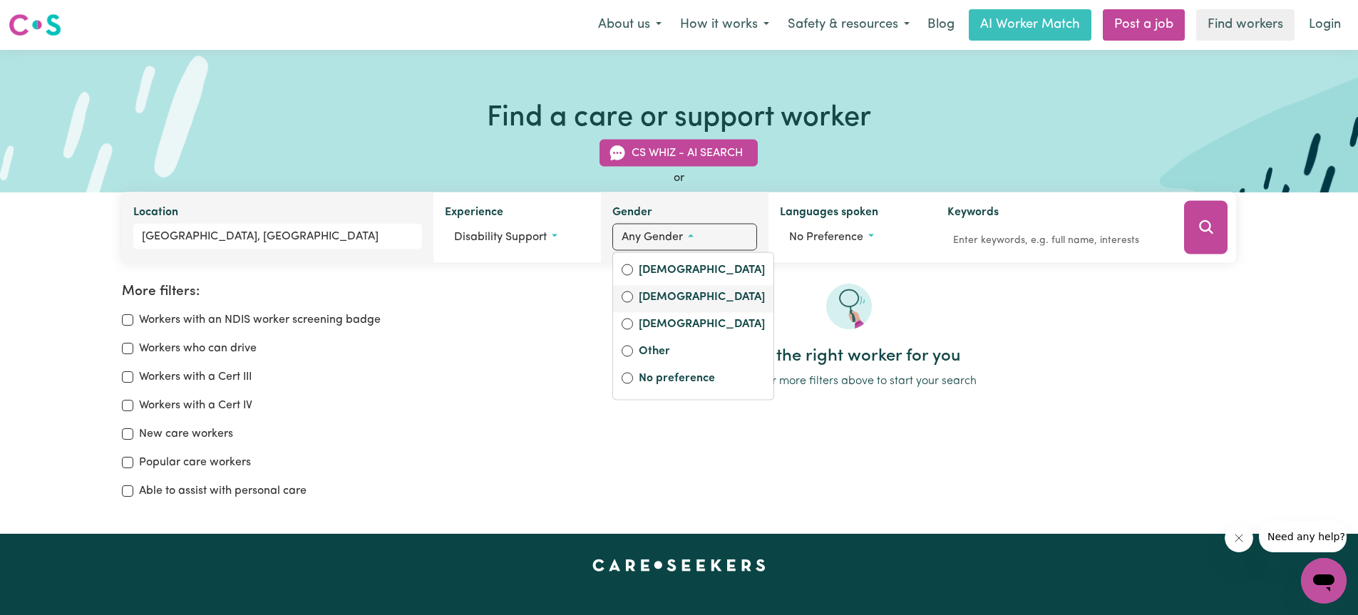
click at [652, 294] on label "[DEMOGRAPHIC_DATA]" at bounding box center [702, 299] width 126 height 20
click at [633, 294] on input "[DEMOGRAPHIC_DATA]" at bounding box center [627, 297] width 11 height 11
radio input "true"
click at [1073, 314] on div at bounding box center [848, 315] width 775 height 63
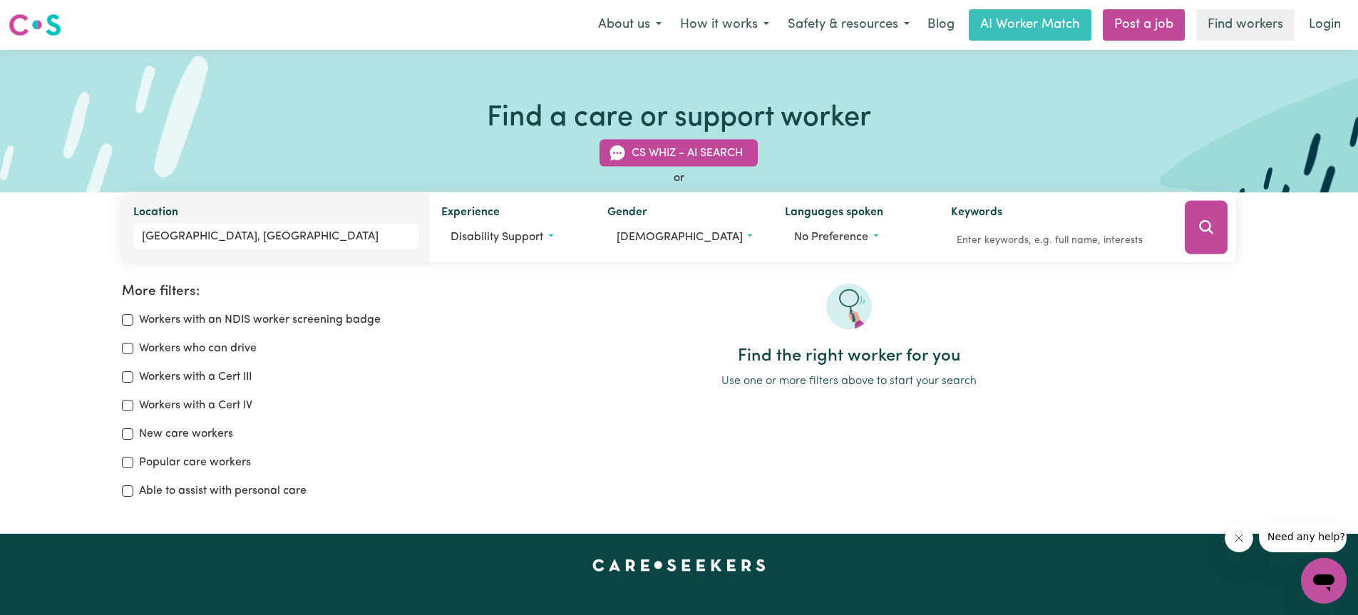
click at [243, 491] on label "Able to assist with personal care" at bounding box center [223, 491] width 168 height 17
click at [133, 491] on input "Able to assist with personal care" at bounding box center [127, 490] width 11 height 11
checkbox input "true"
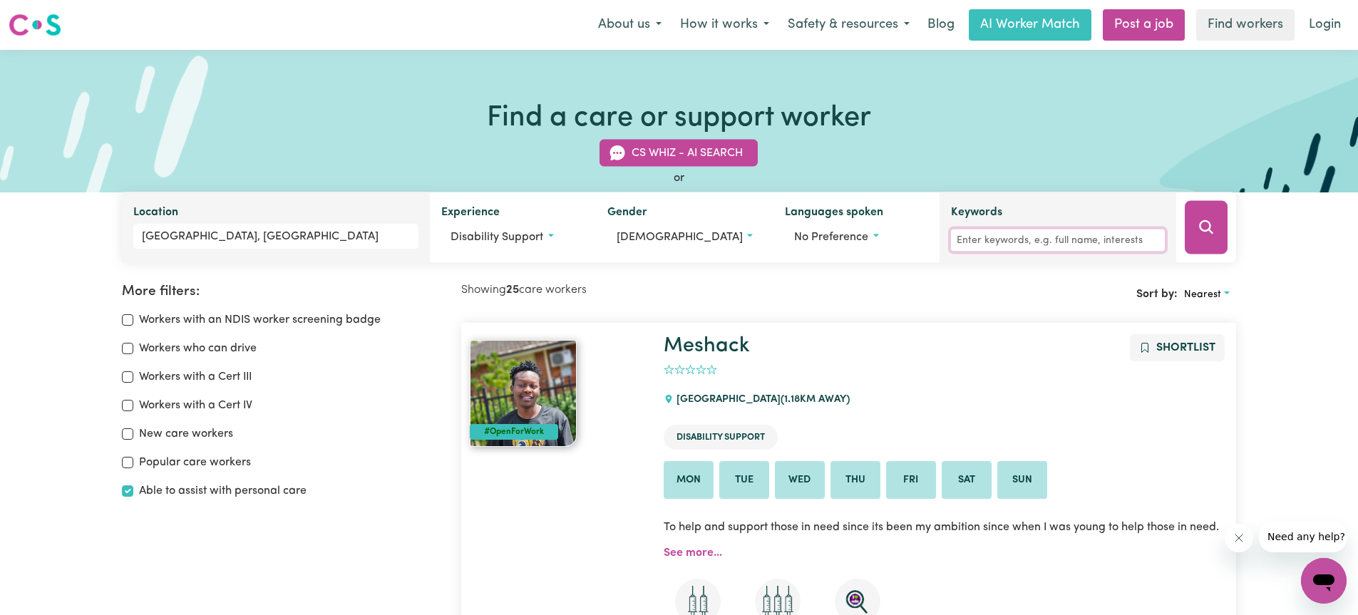
click at [971, 237] on input "Keywords" at bounding box center [1058, 241] width 215 height 22
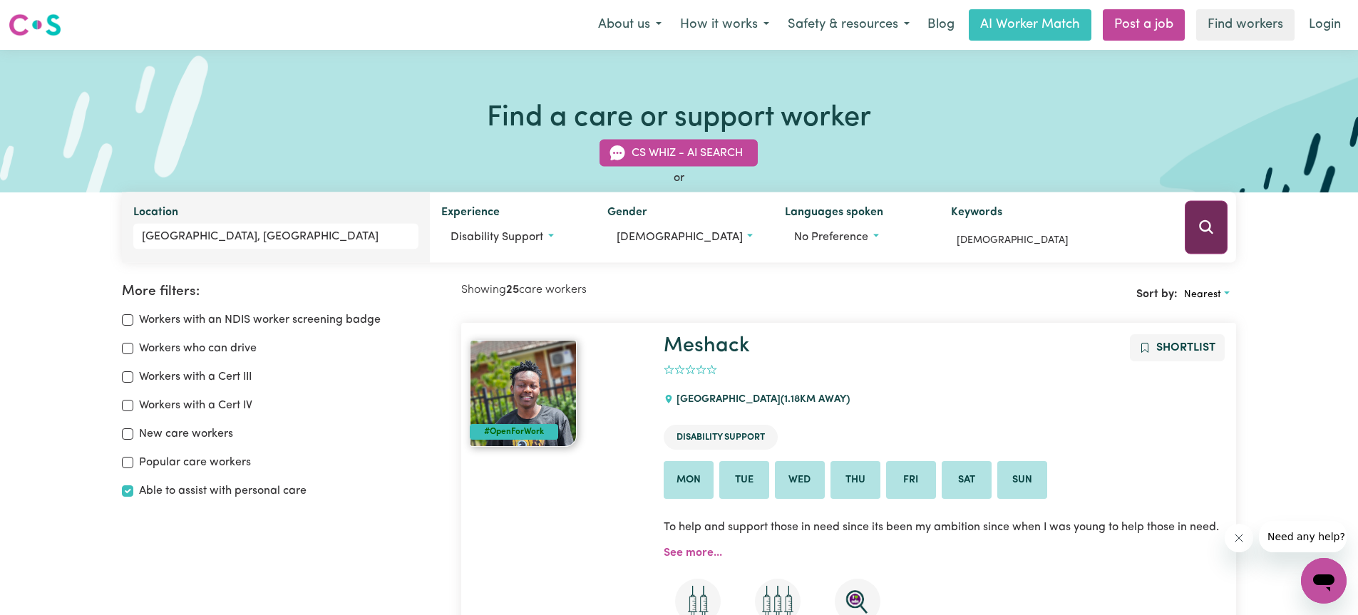
click at [1189, 232] on button "Search" at bounding box center [1206, 227] width 43 height 53
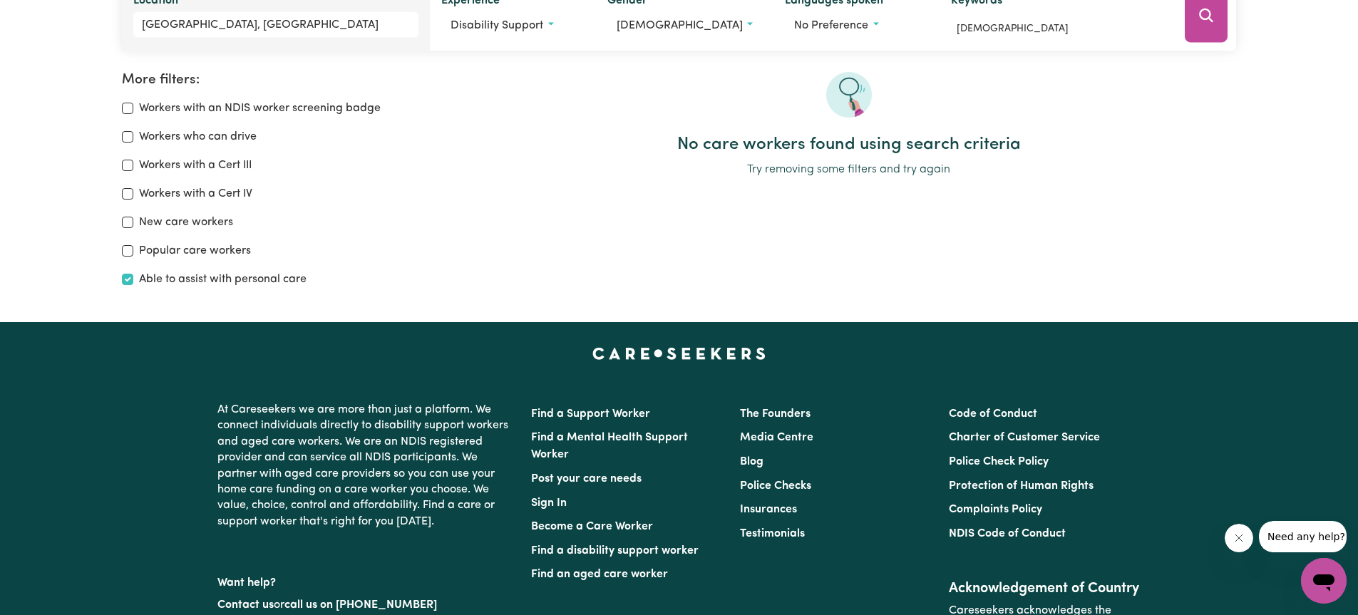
scroll to position [238, 0]
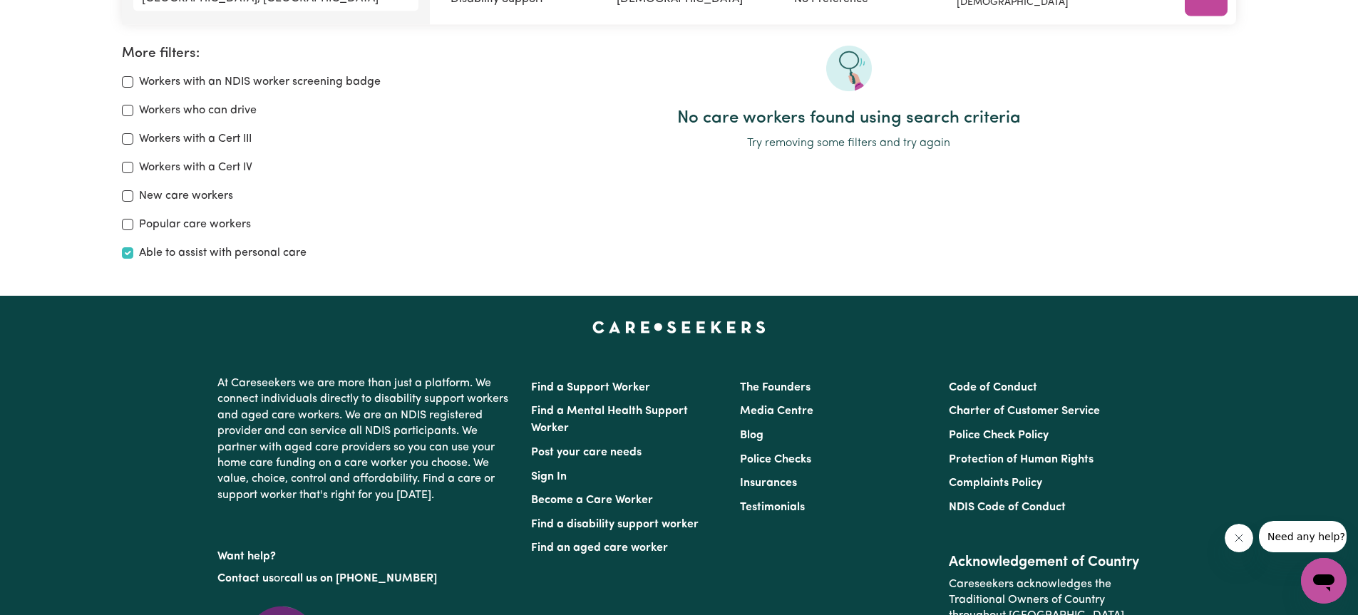
click at [840, 252] on div "No care workers found using search criteria Try removing some filters and try a…" at bounding box center [849, 159] width 792 height 227
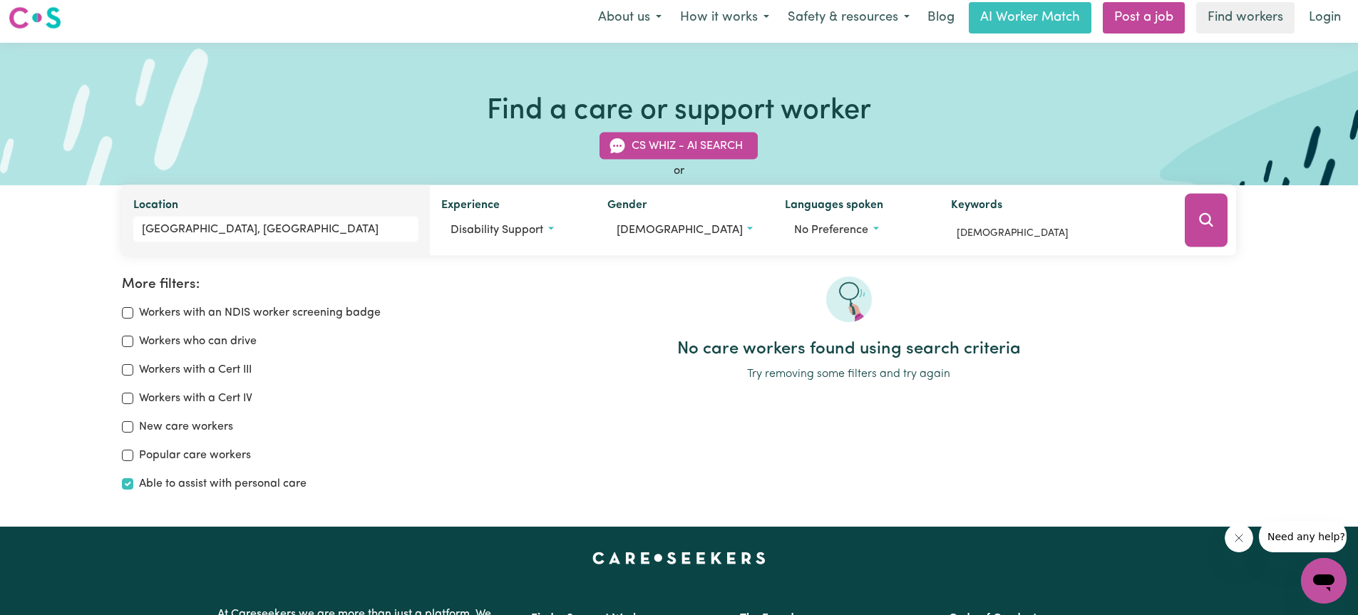
scroll to position [0, 0]
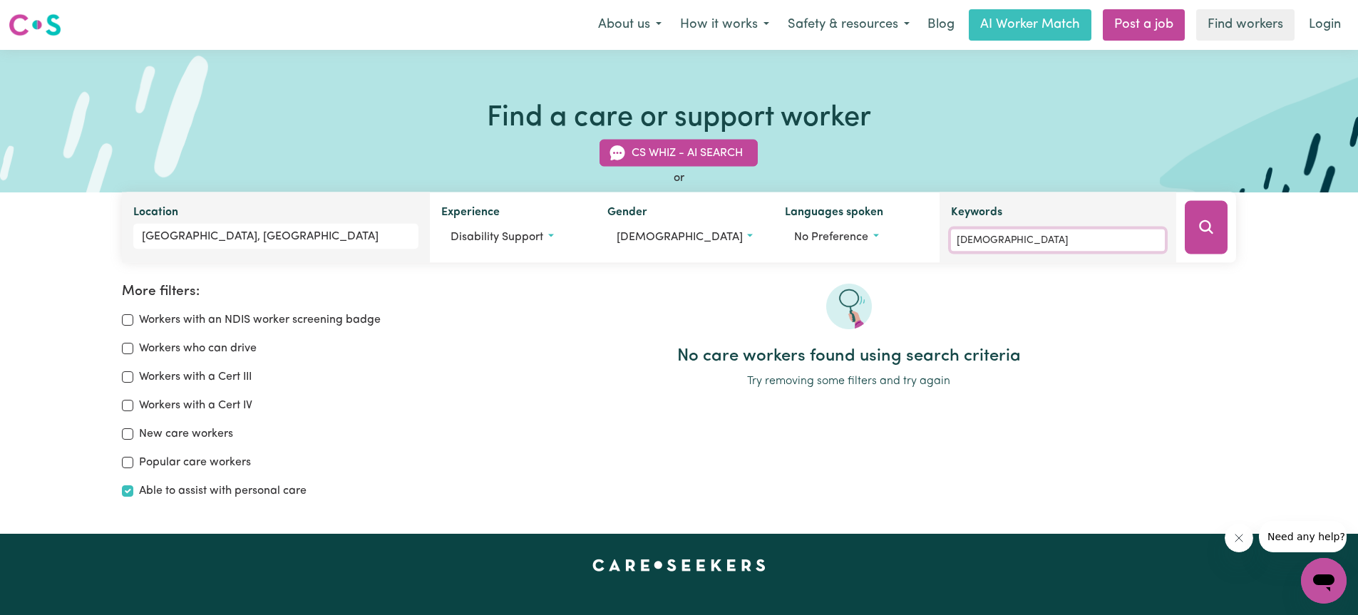
click at [1016, 239] on input "[DEMOGRAPHIC_DATA]" at bounding box center [1058, 241] width 215 height 22
type input "b"
type input "[DEMOGRAPHIC_DATA]"
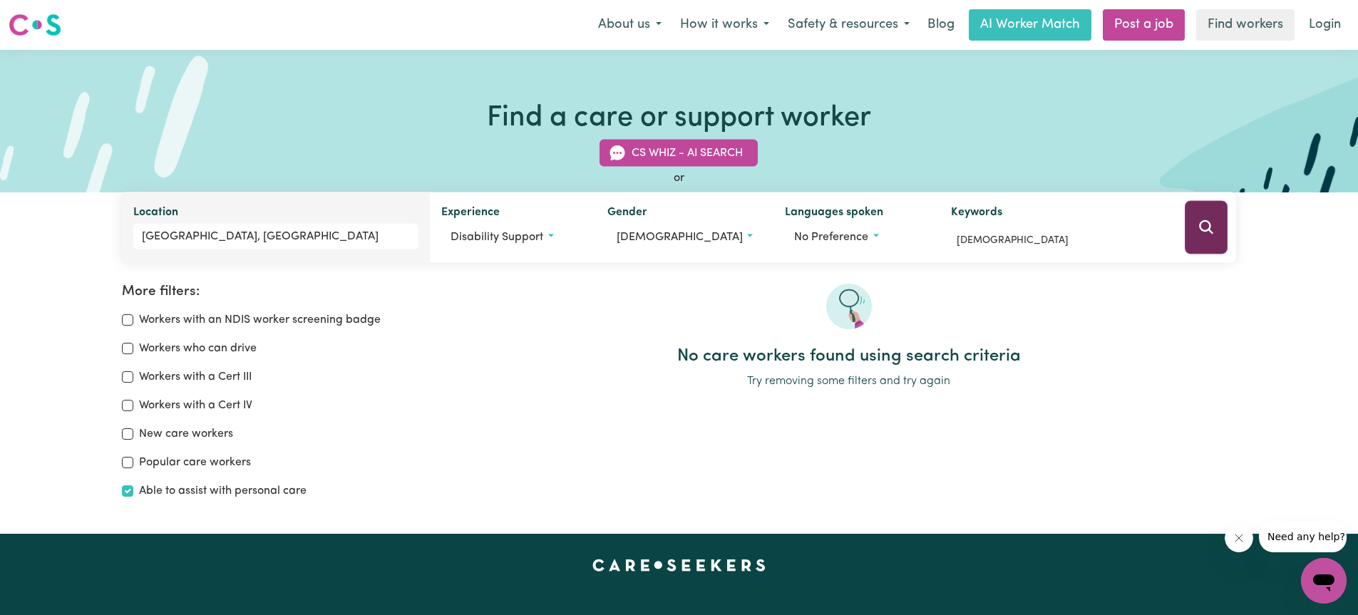
click at [1194, 232] on button "Search" at bounding box center [1206, 227] width 43 height 53
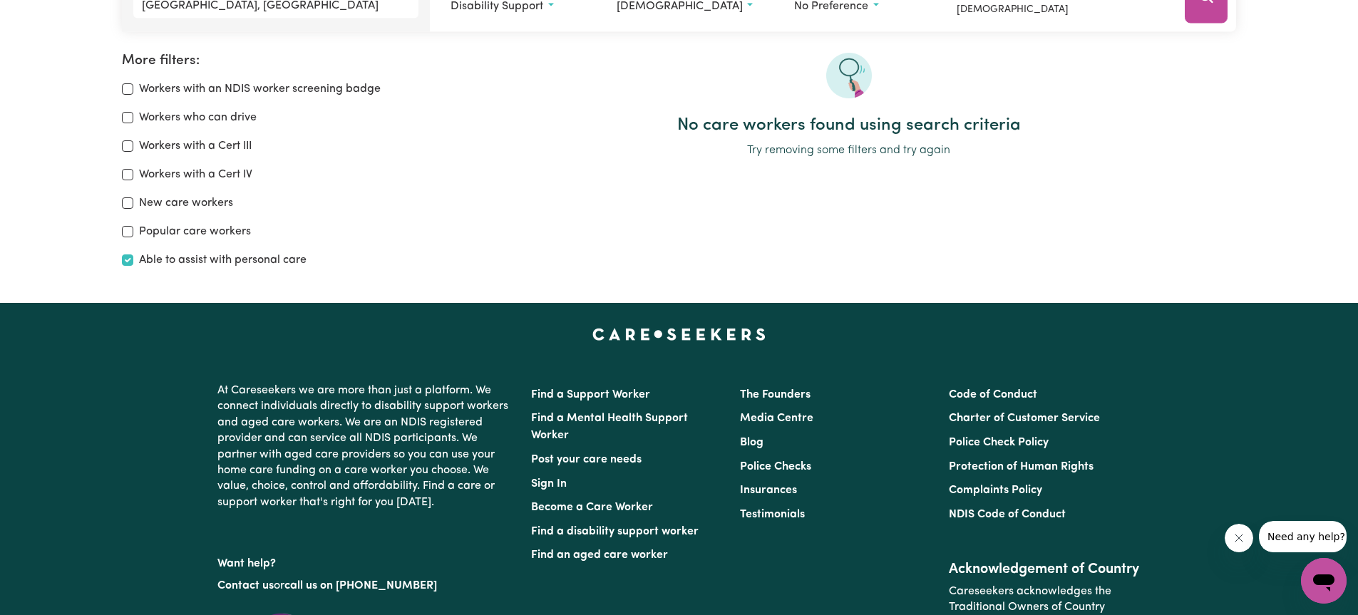
scroll to position [238, 0]
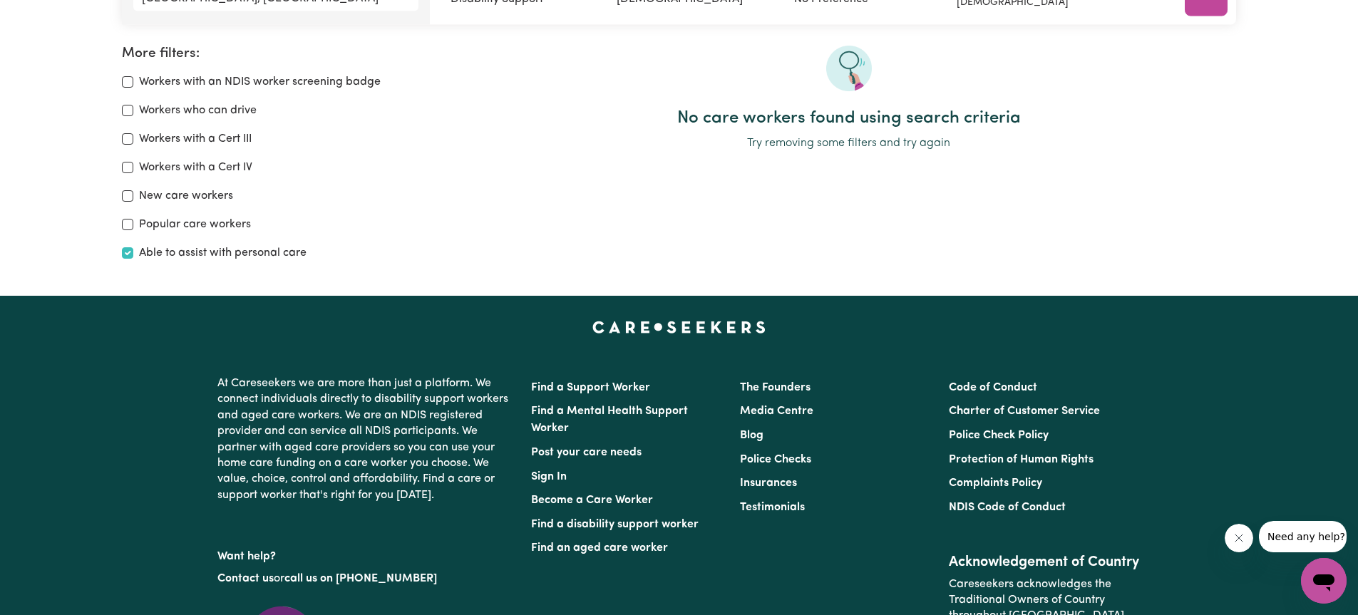
click at [1047, 214] on div "No care workers found using search criteria Try removing some filters and try a…" at bounding box center [849, 159] width 792 height 227
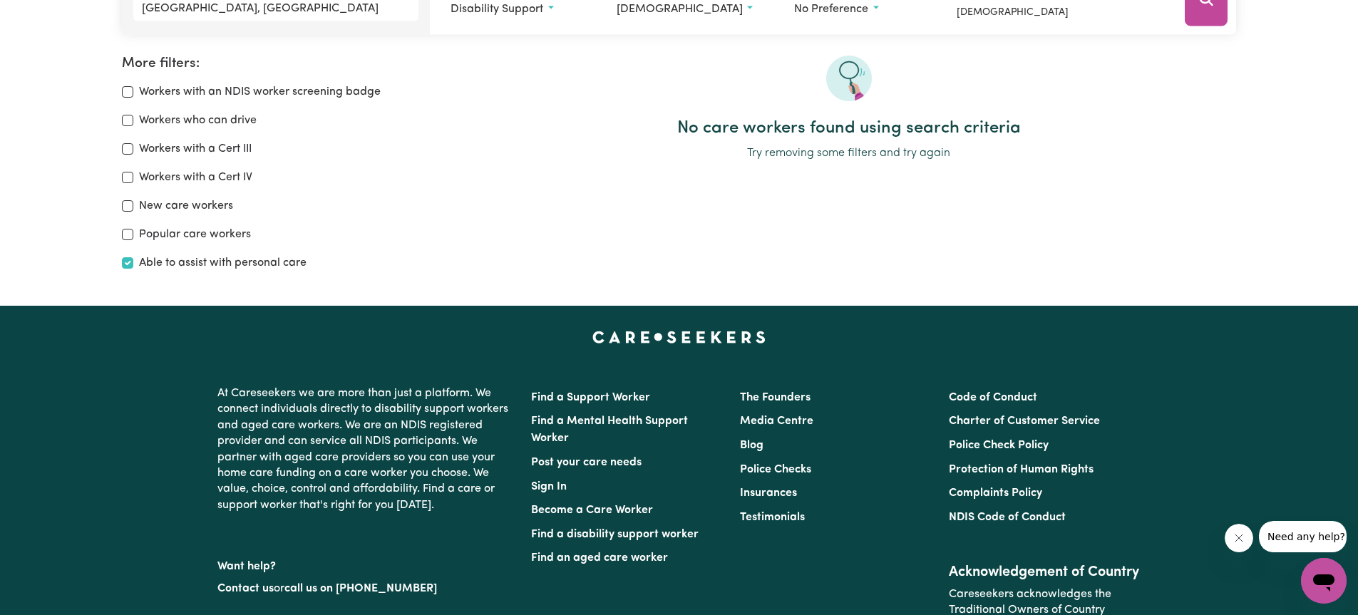
scroll to position [96, 0]
